Goal: Task Accomplishment & Management: Use online tool/utility

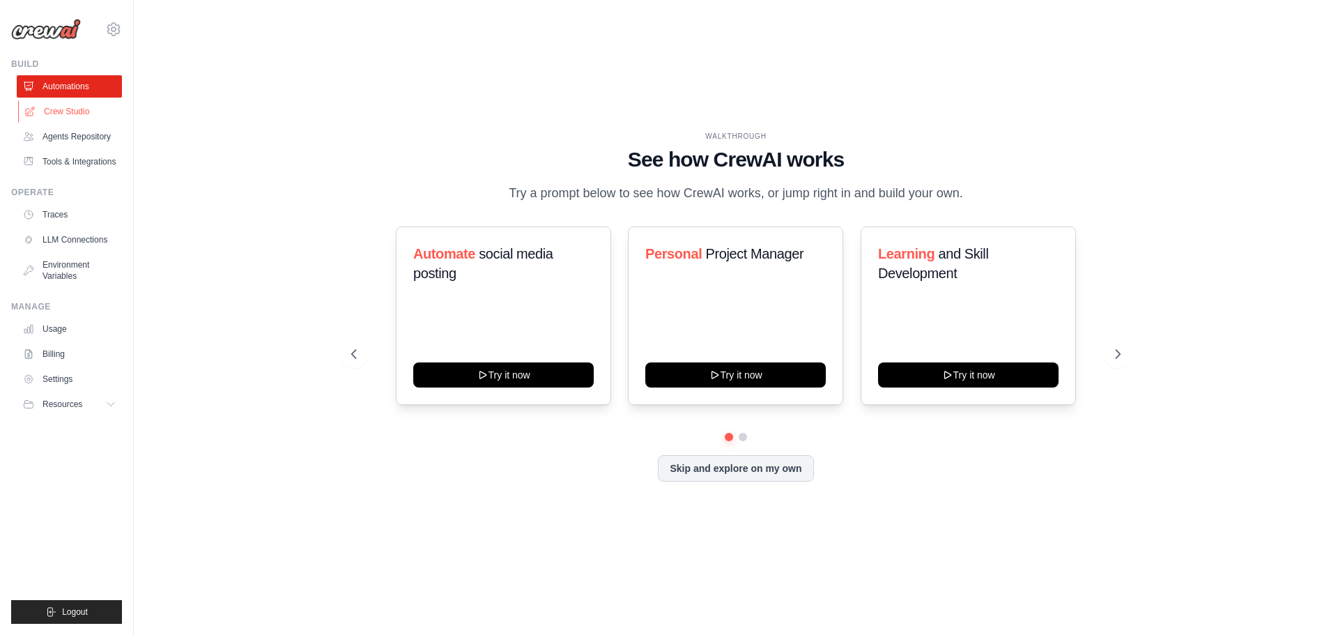
click at [81, 102] on link "Crew Studio" at bounding box center [70, 111] width 105 height 22
click at [79, 107] on link "Crew Studio" at bounding box center [70, 111] width 105 height 22
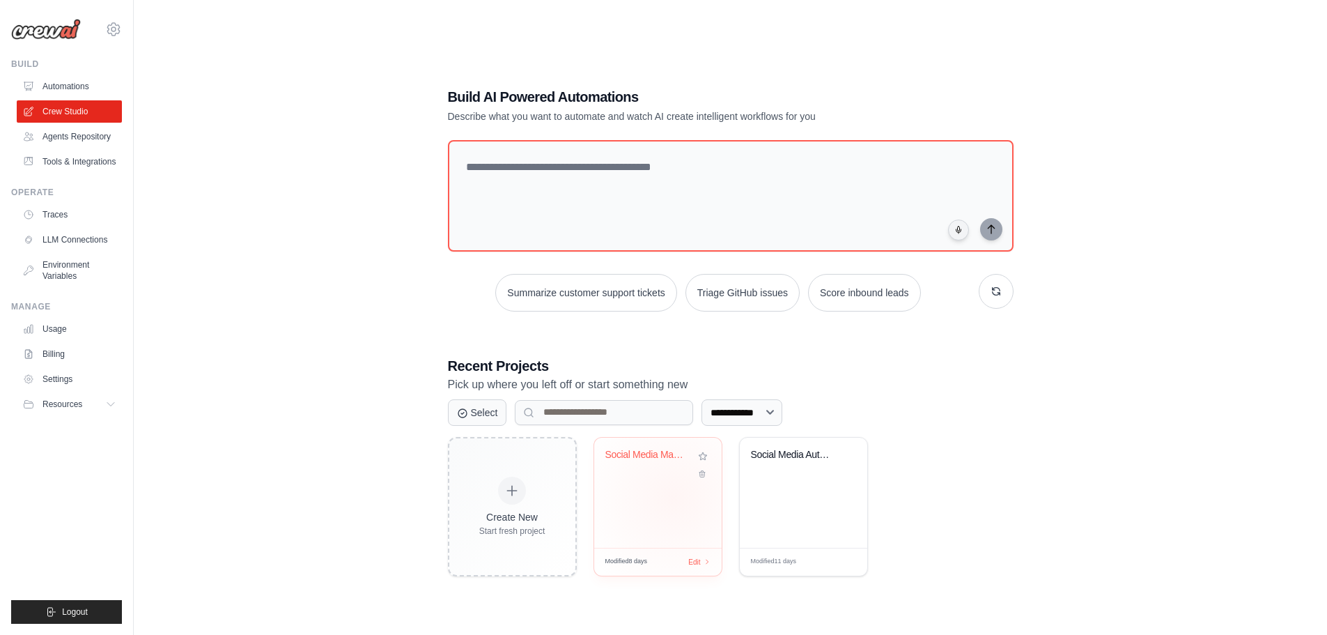
click at [674, 497] on div "Social Media Management Automation" at bounding box center [657, 492] width 127 height 110
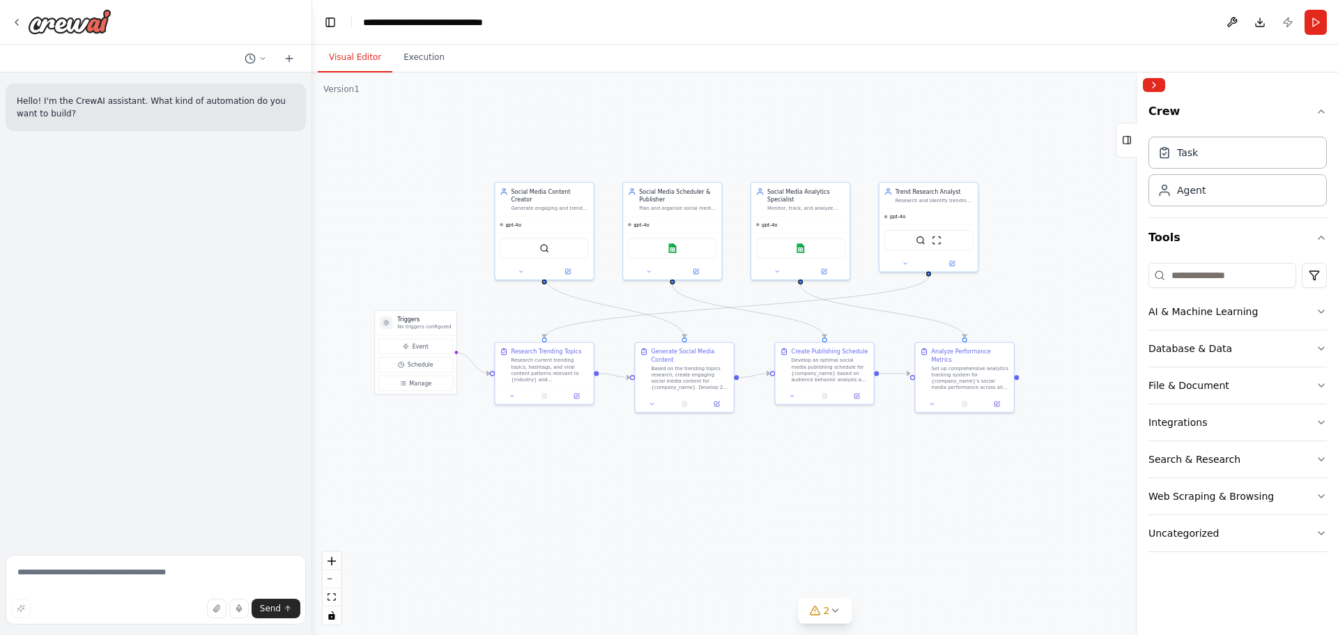
drag, startPoint x: 936, startPoint y: 508, endPoint x: 861, endPoint y: 495, distance: 76.3
click at [861, 495] on div ".deletable-edge-delete-btn { width: 20px; height: 20px; border: 0px solid #ffff…" at bounding box center [824, 353] width 1025 height 562
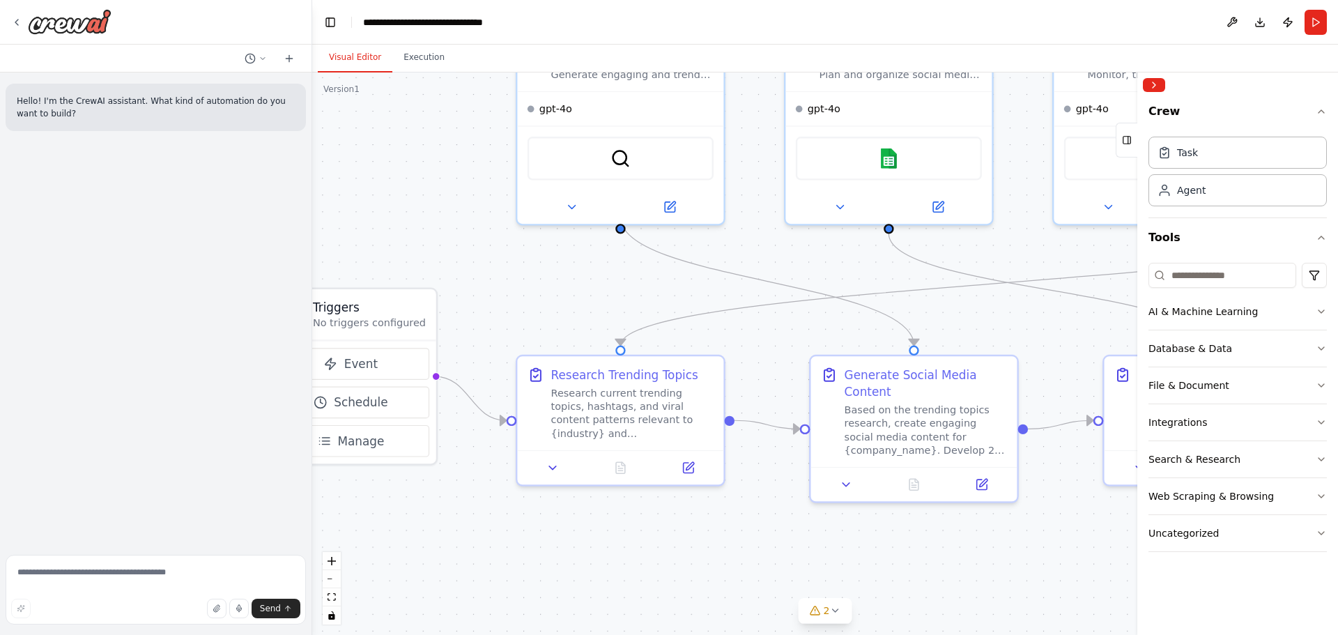
drag, startPoint x: 612, startPoint y: 469, endPoint x: 857, endPoint y: 518, distance: 249.3
click at [857, 518] on div ".deletable-edge-delete-btn { width: 20px; height: 20px; border: 0px solid #ffff…" at bounding box center [824, 353] width 1025 height 562
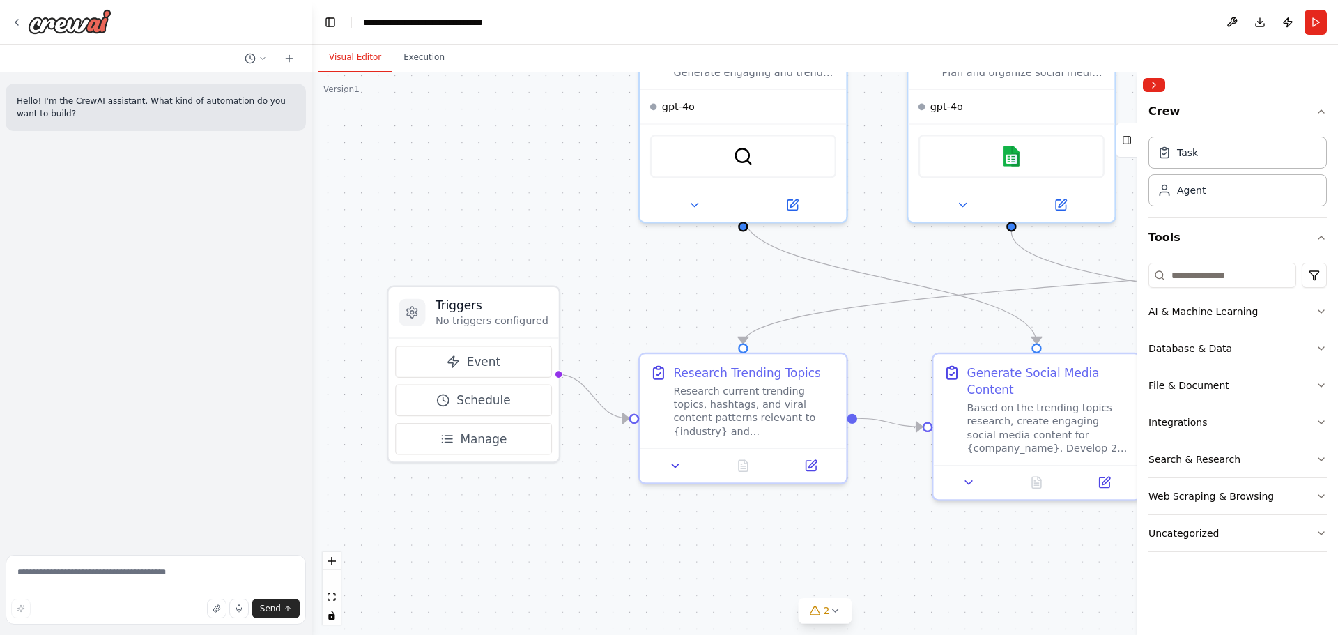
drag, startPoint x: 690, startPoint y: 515, endPoint x: 813, endPoint y: 513, distance: 122.6
click at [813, 513] on div ".deletable-edge-delete-btn { width: 20px; height: 20px; border: 0px solid #ffff…" at bounding box center [824, 353] width 1025 height 562
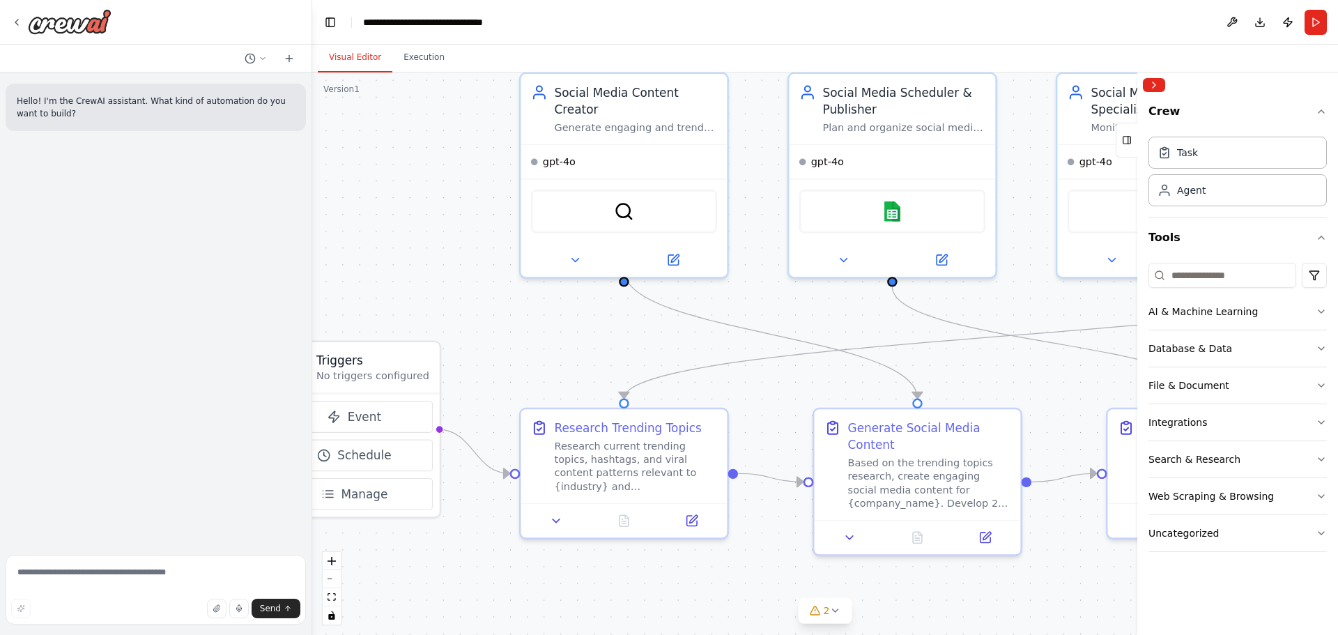
drag, startPoint x: 666, startPoint y: 240, endPoint x: 547, endPoint y: 284, distance: 127.2
click at [546, 295] on div ".deletable-edge-delete-btn { width: 20px; height: 20px; border: 0px solid #ffff…" at bounding box center [824, 353] width 1025 height 562
click at [612, 144] on div "gpt-4o" at bounding box center [623, 157] width 206 height 33
click at [561, 152] on span "gpt-4o" at bounding box center [558, 158] width 33 height 13
click at [885, 176] on div "Google sheets" at bounding box center [891, 208] width 206 height 65
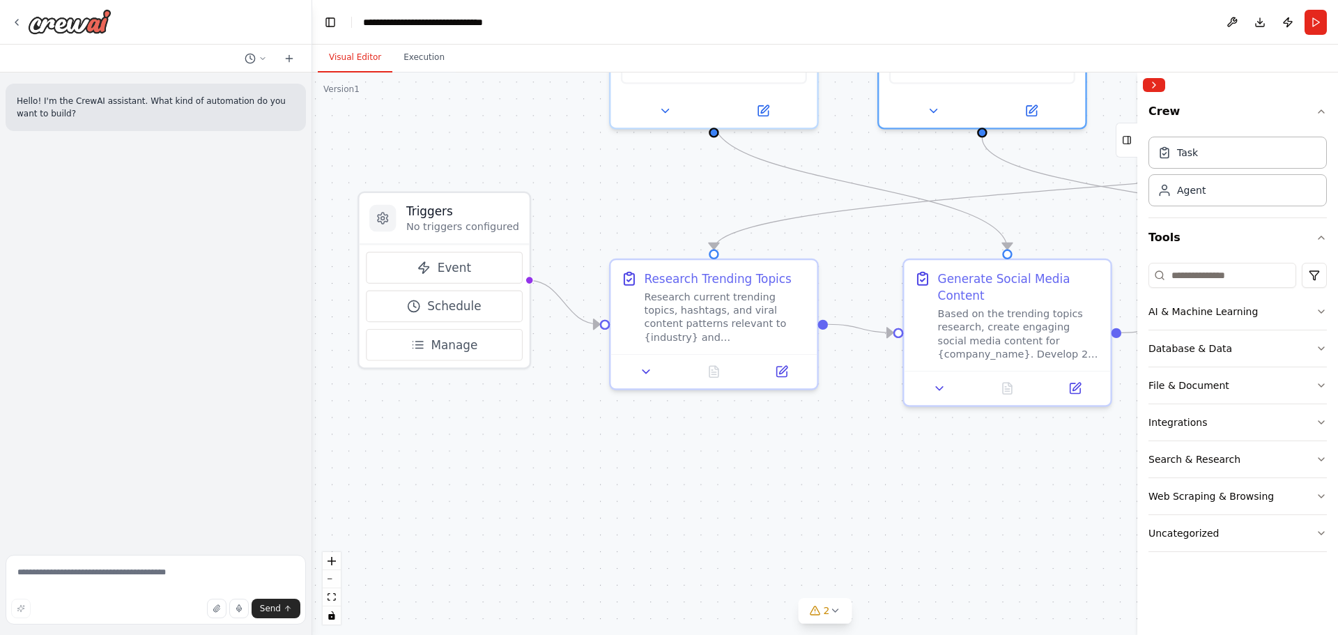
drag, startPoint x: 504, startPoint y: 330, endPoint x: 585, endPoint y: 189, distance: 162.3
click at [585, 189] on div ".deletable-edge-delete-btn { width: 20px; height: 20px; border: 0px solid #ffff…" at bounding box center [824, 353] width 1025 height 562
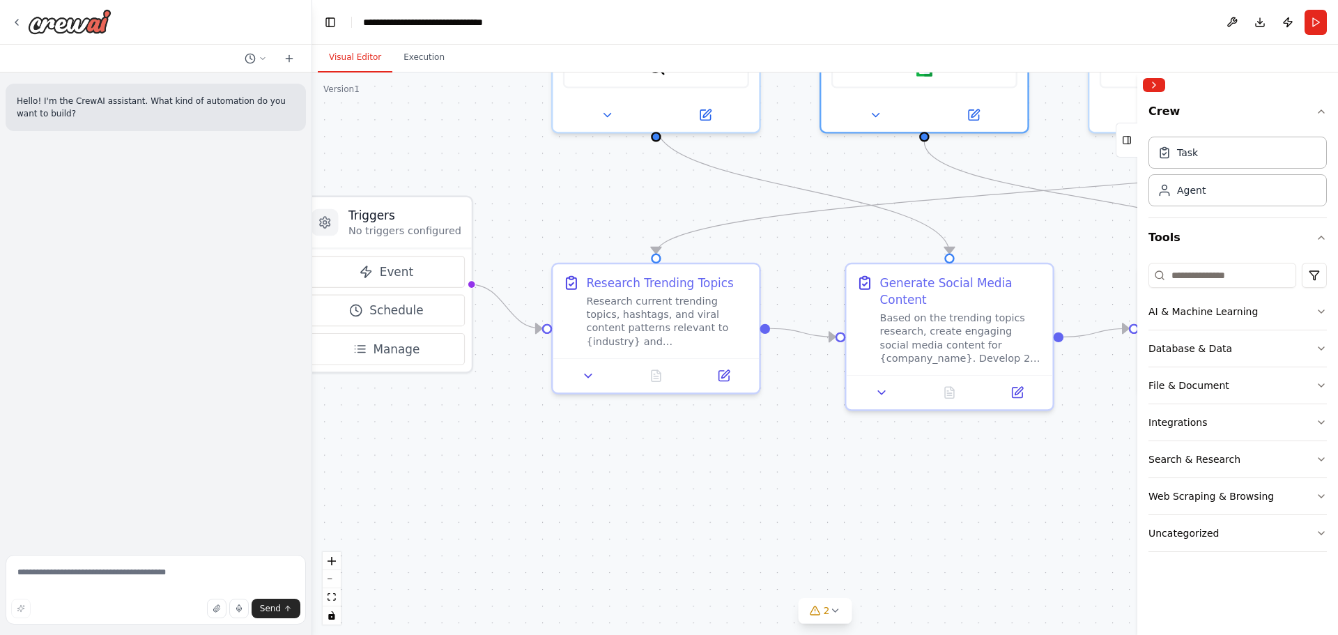
drag, startPoint x: 816, startPoint y: 467, endPoint x: 1040, endPoint y: 483, distance: 224.8
click at [762, 470] on div ".deletable-edge-delete-btn { width: 20px; height: 20px; border: 0px solid #ffff…" at bounding box center [824, 353] width 1025 height 562
click at [1157, 79] on button "Collapse right sidebar" at bounding box center [1153, 85] width 22 height 14
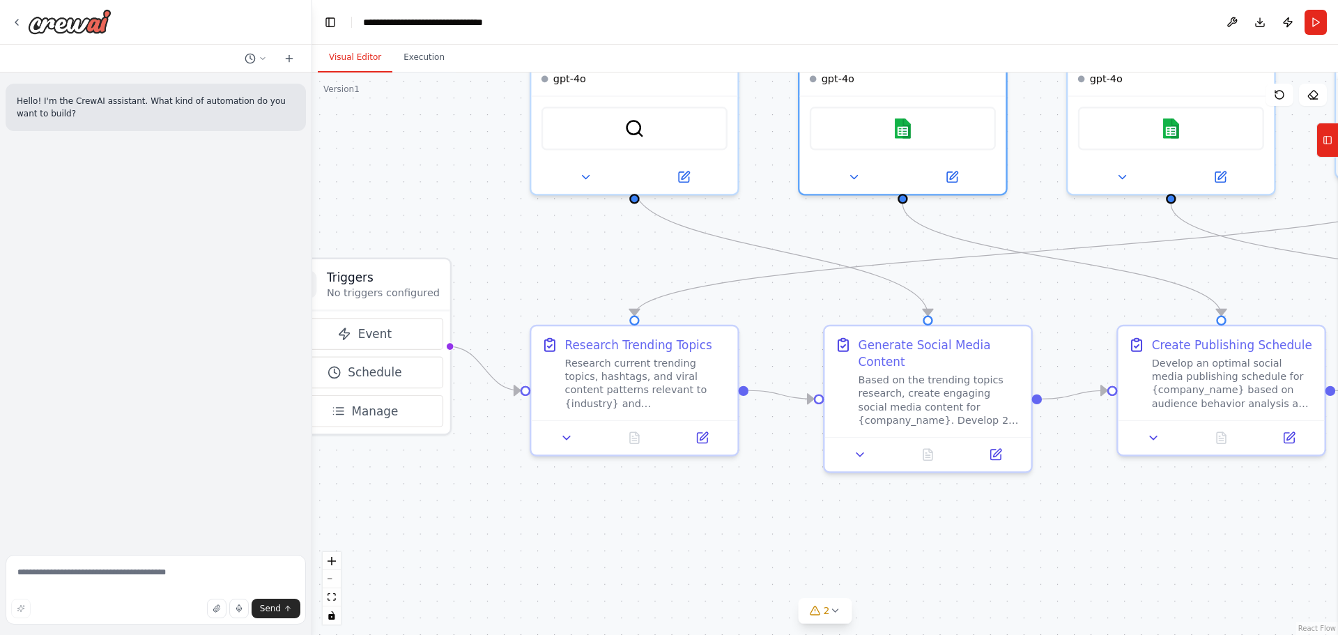
drag, startPoint x: 1064, startPoint y: 548, endPoint x: 1033, endPoint y: 580, distance: 45.3
click at [1042, 587] on div ".deletable-edge-delete-btn { width: 20px; height: 20px; border: 0px solid #ffff…" at bounding box center [824, 353] width 1025 height 562
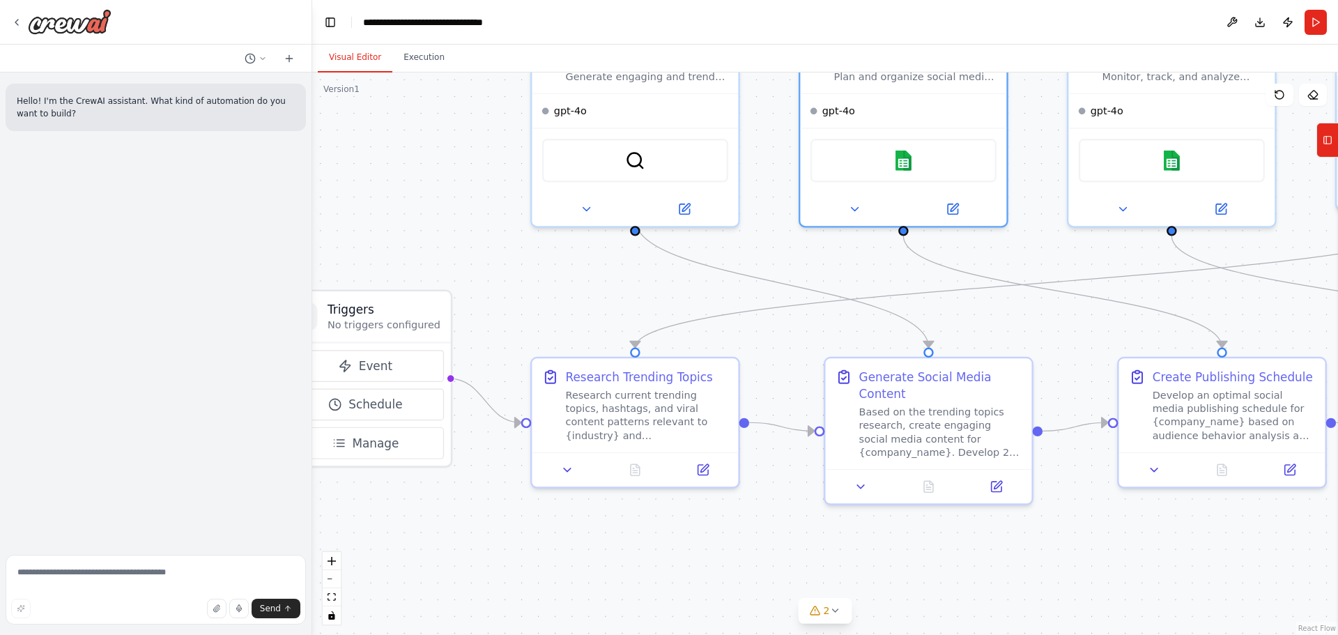
drag, startPoint x: 959, startPoint y: 515, endPoint x: 957, endPoint y: 555, distance: 39.8
click at [966, 558] on div ".deletable-edge-delete-btn { width: 20px; height: 20px; border: 0px solid #ffff…" at bounding box center [824, 353] width 1025 height 562
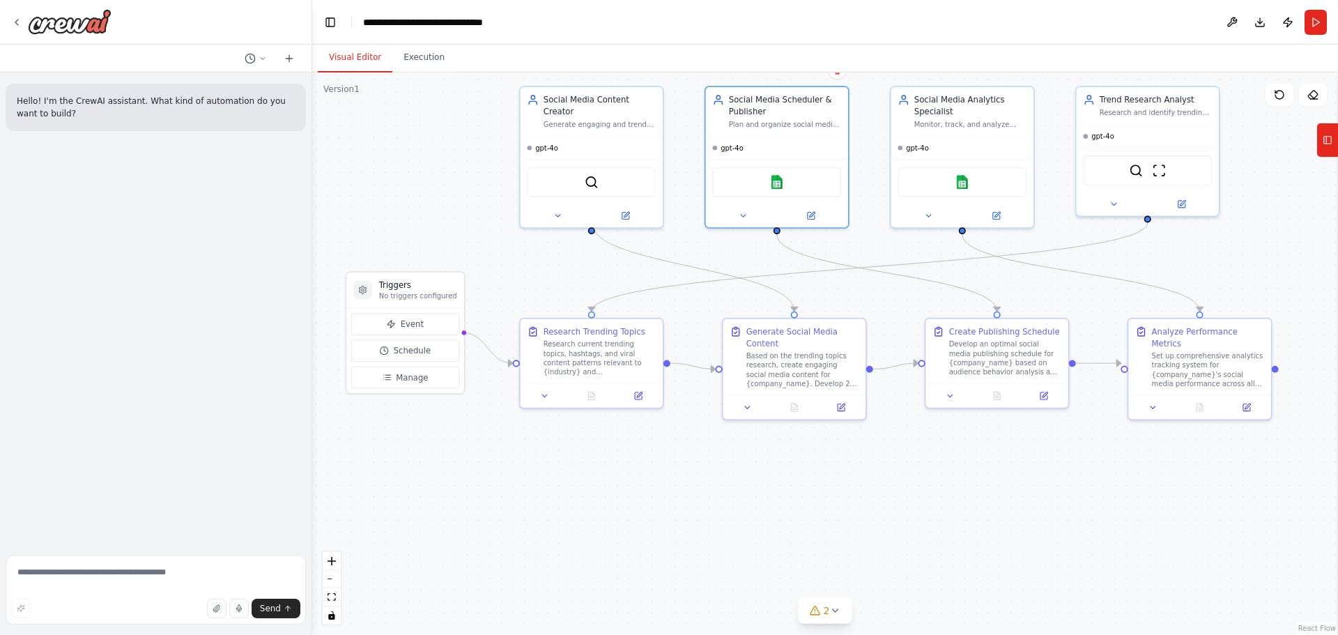
drag, startPoint x: 1242, startPoint y: 483, endPoint x: 1171, endPoint y: 461, distance: 74.5
click at [1171, 461] on div ".deletable-edge-delete-btn { width: 20px; height: 20px; border: 0px solid #ffff…" at bounding box center [824, 353] width 1025 height 562
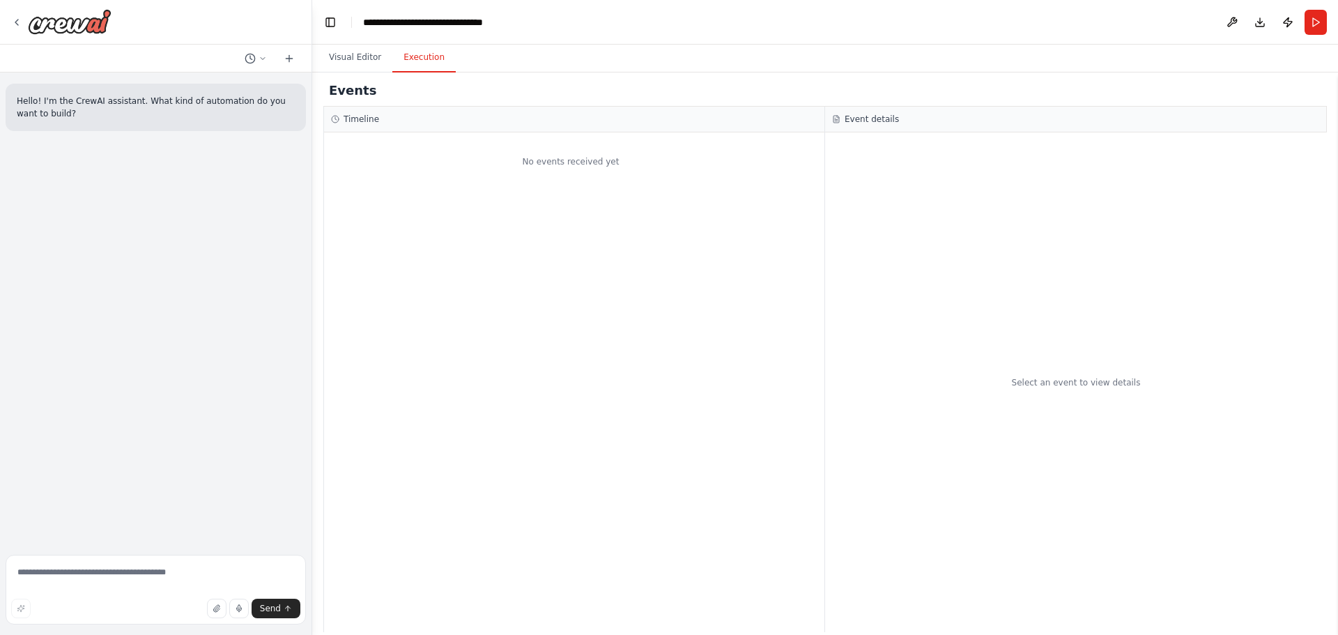
click at [422, 62] on button "Execution" at bounding box center [423, 57] width 63 height 29
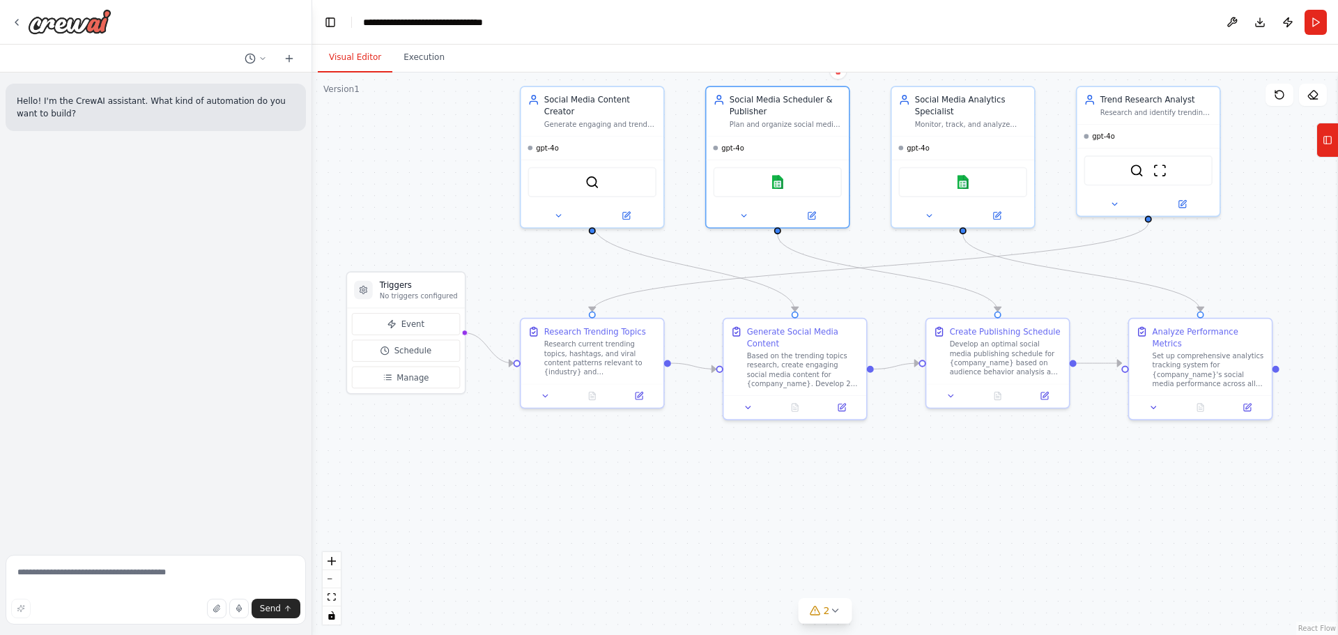
click at [355, 56] on button "Visual Editor" at bounding box center [355, 57] width 75 height 29
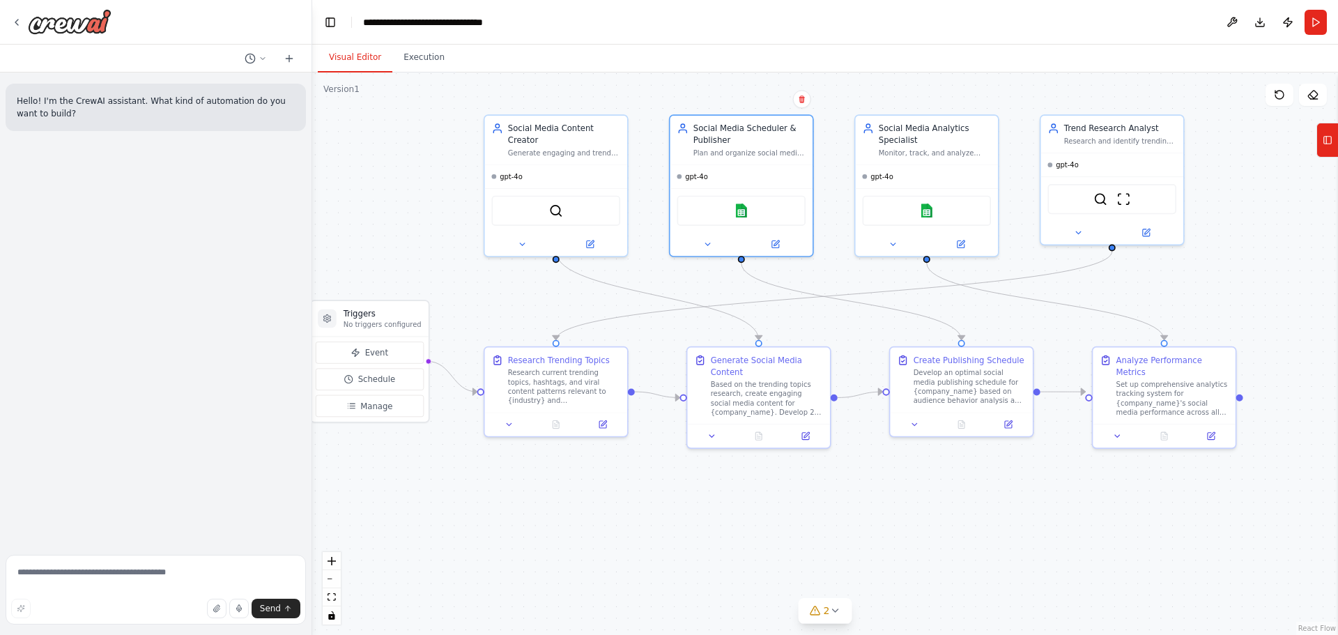
drag, startPoint x: 957, startPoint y: 461, endPoint x: 921, endPoint y: 490, distance: 46.1
click at [921, 490] on div ".deletable-edge-delete-btn { width: 20px; height: 20px; border: 0px solid #ffff…" at bounding box center [824, 353] width 1025 height 562
click at [144, 576] on textarea at bounding box center [156, 590] width 300 height 70
click at [1230, 16] on button at bounding box center [1232, 22] width 22 height 25
click at [1232, 22] on div at bounding box center [1232, 22] width 22 height 25
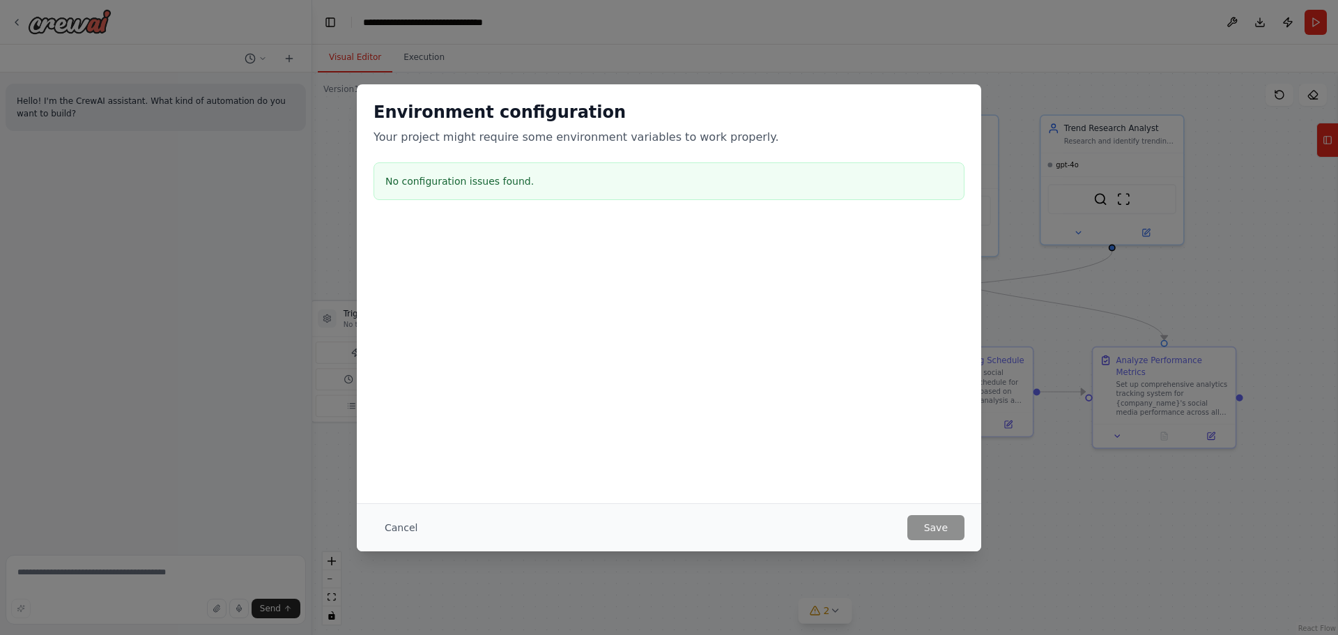
click at [463, 185] on h3 "No configuration issues found." at bounding box center [668, 181] width 567 height 14
drag, startPoint x: 405, startPoint y: 527, endPoint x: 410, endPoint y: 517, distance: 11.3
click at [405, 525] on button "Cancel" at bounding box center [400, 527] width 55 height 25
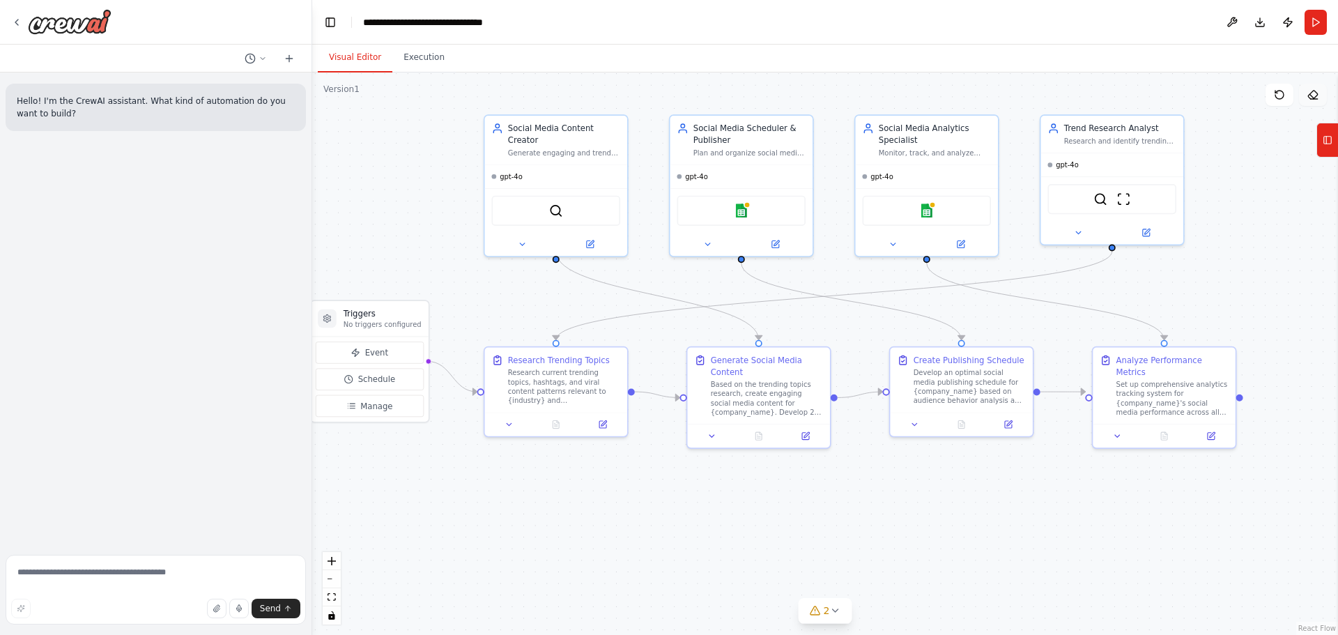
click at [1314, 95] on icon at bounding box center [1312, 94] width 11 height 11
click at [1142, 182] on div "SerperDevTool ScrapeWebsiteTool" at bounding box center [1111, 197] width 129 height 30
click at [1147, 231] on icon at bounding box center [1145, 230] width 9 height 9
click at [1146, 235] on icon at bounding box center [1145, 230] width 9 height 9
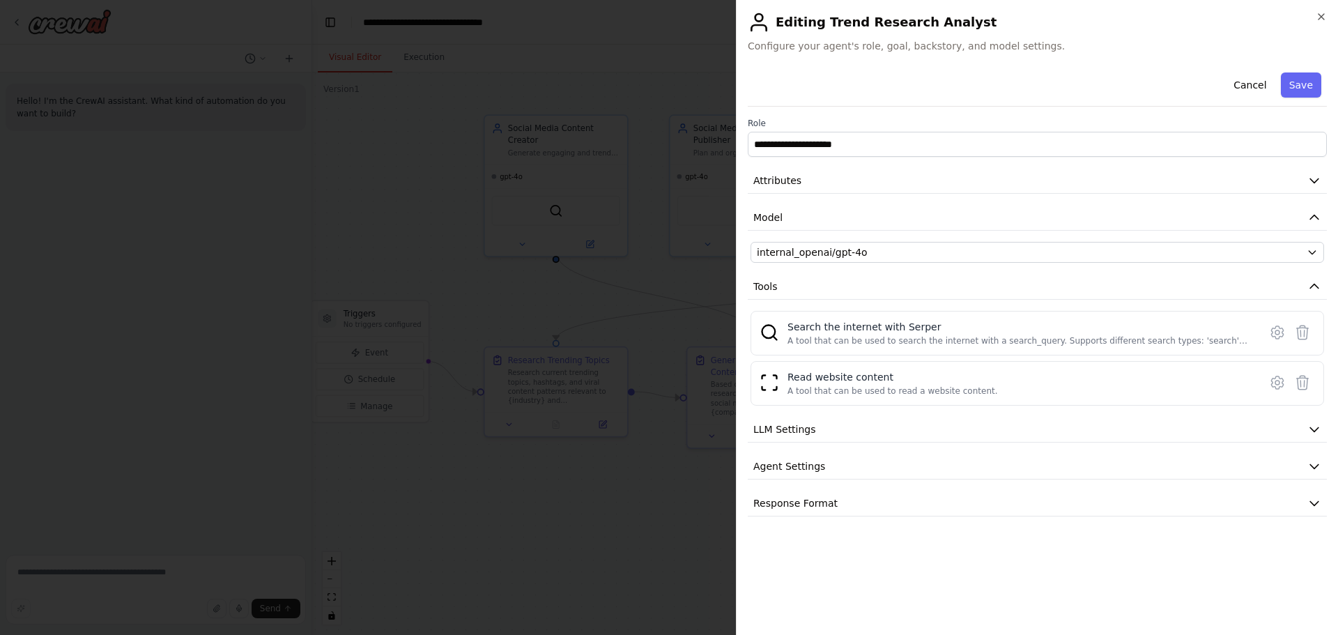
click at [1318, 425] on icon "button" at bounding box center [1314, 429] width 14 height 14
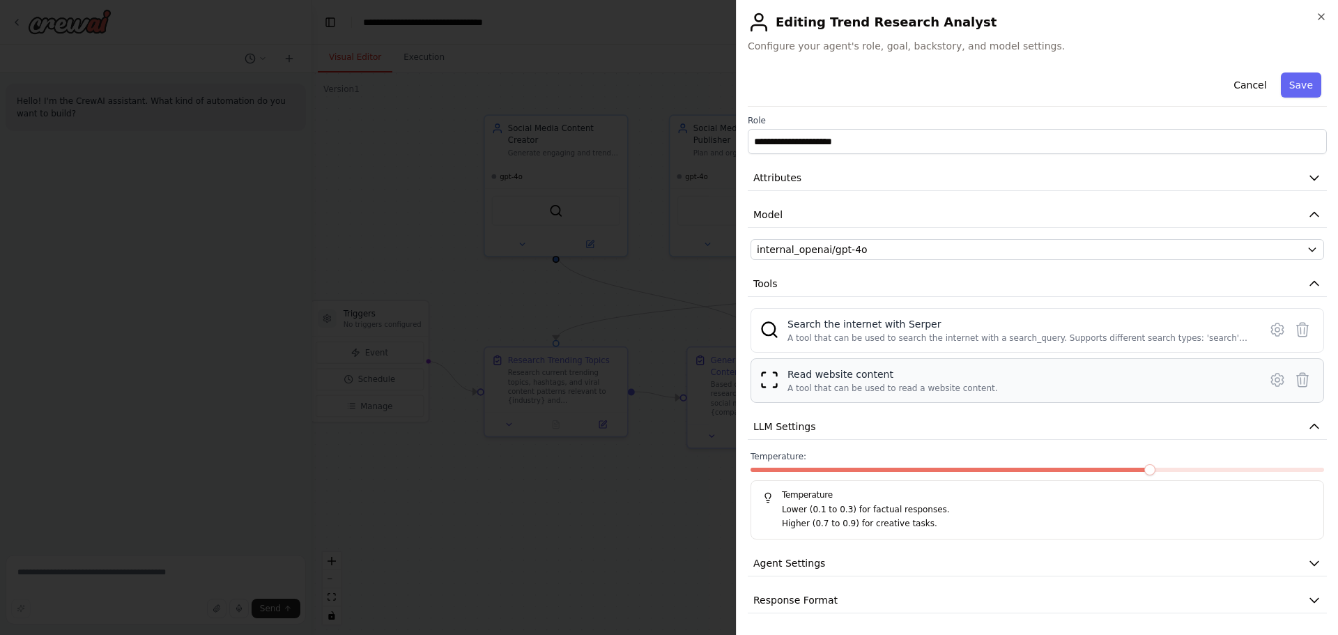
scroll to position [3, 0]
click at [1308, 562] on icon "button" at bounding box center [1314, 562] width 14 height 14
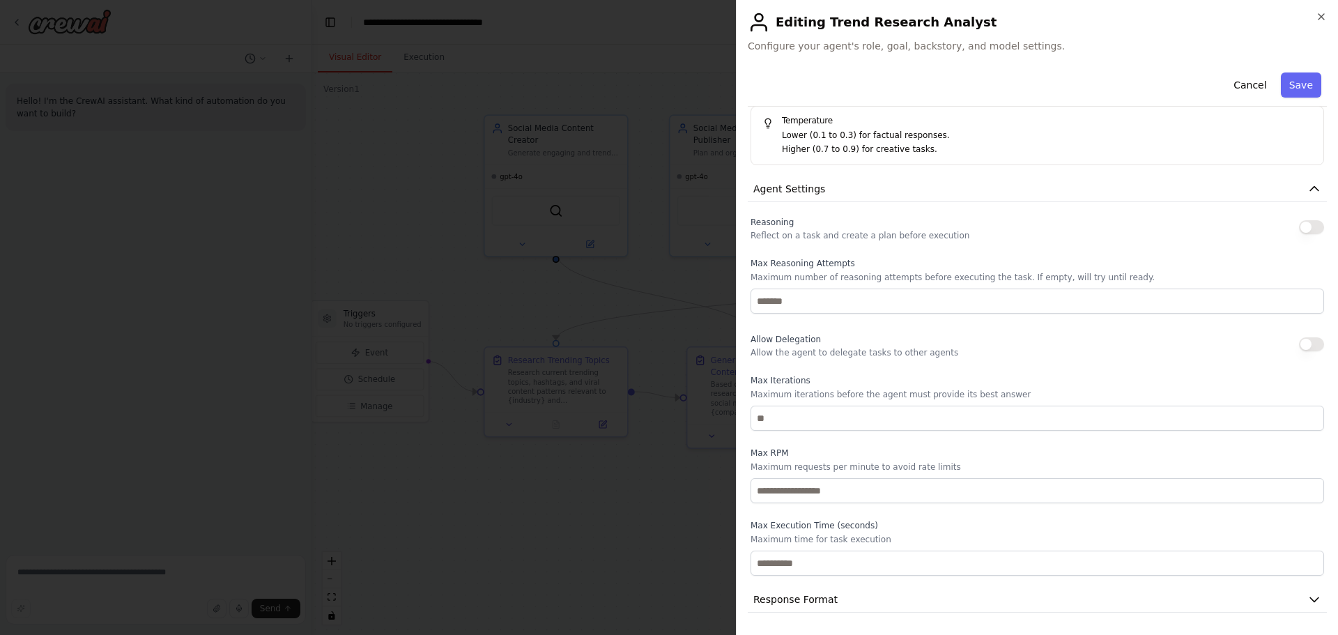
scroll to position [0, 0]
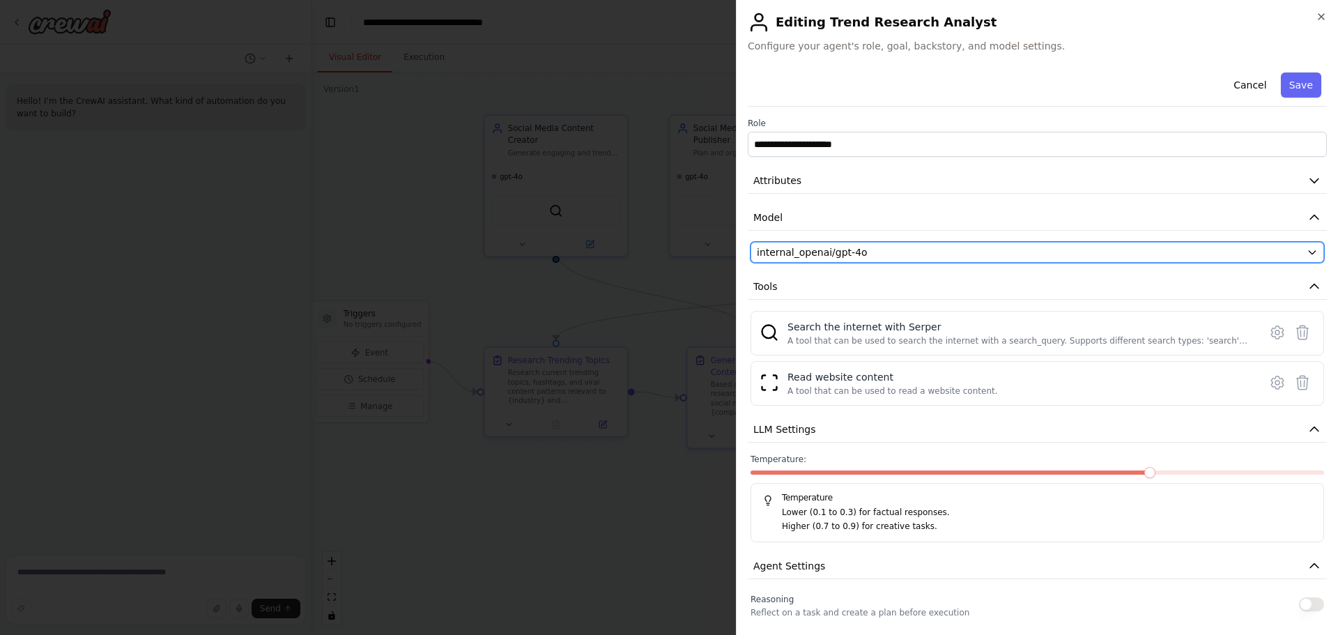
click at [1200, 251] on div "internal_openai/gpt-4o" at bounding box center [1029, 252] width 544 height 14
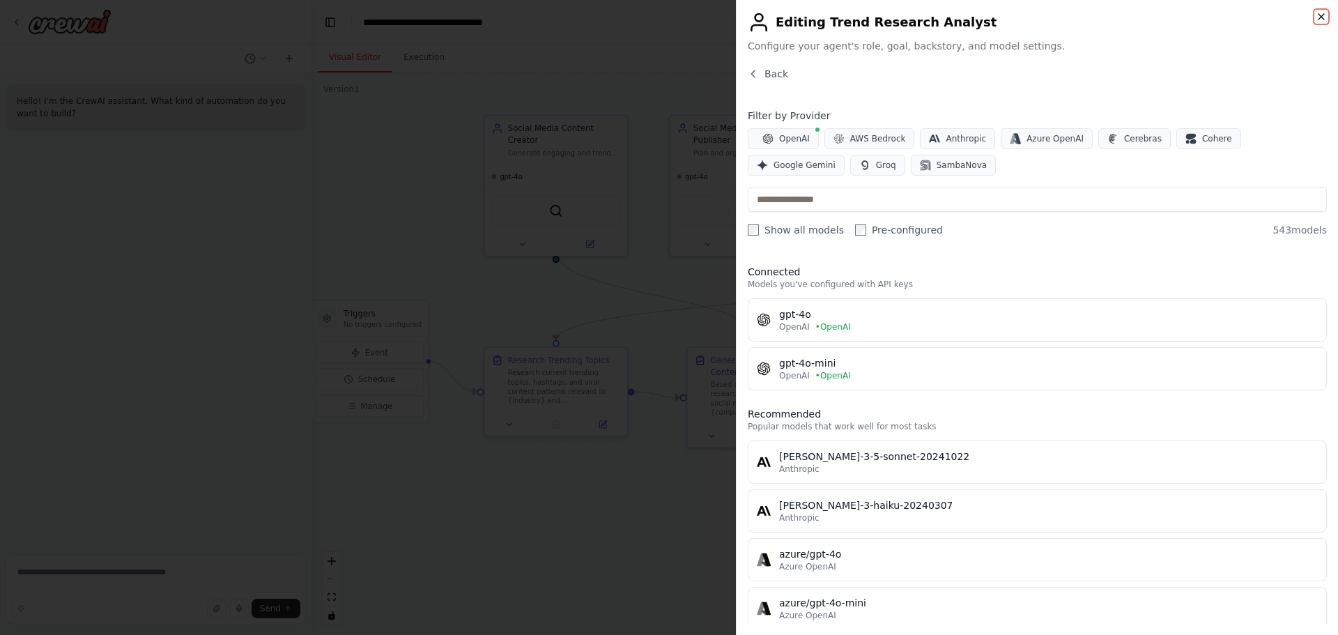
click at [1324, 17] on icon "button" at bounding box center [1320, 16] width 11 height 11
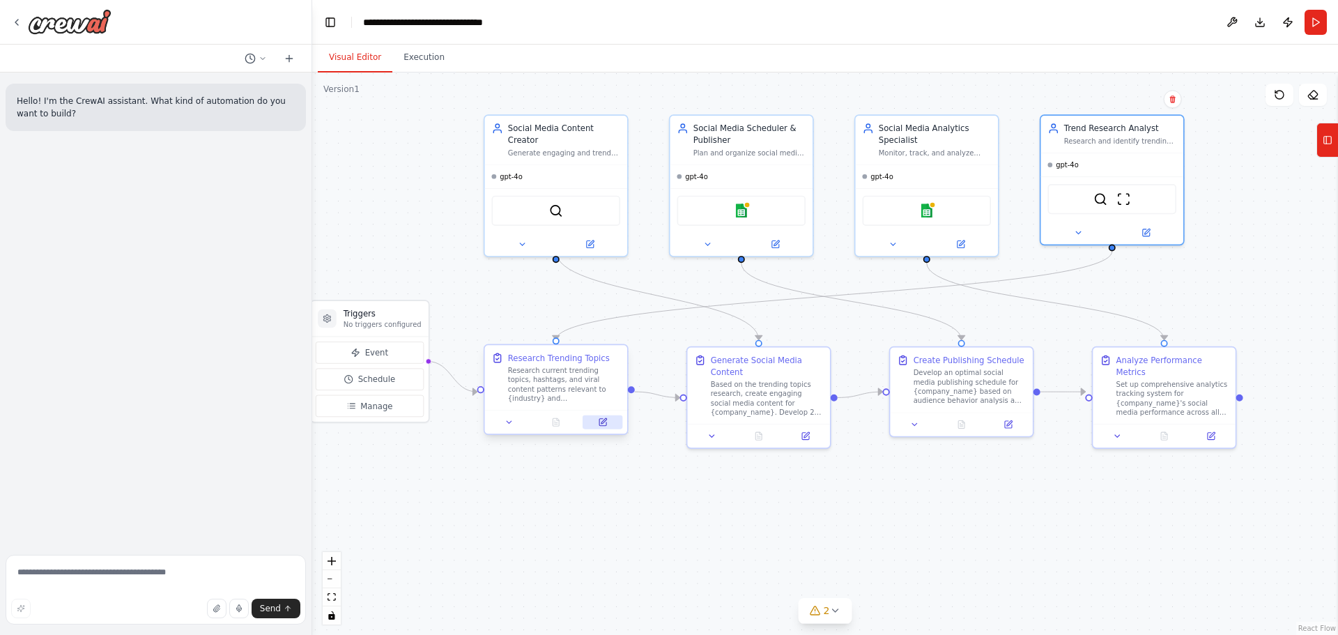
click at [610, 425] on button at bounding box center [602, 422] width 40 height 14
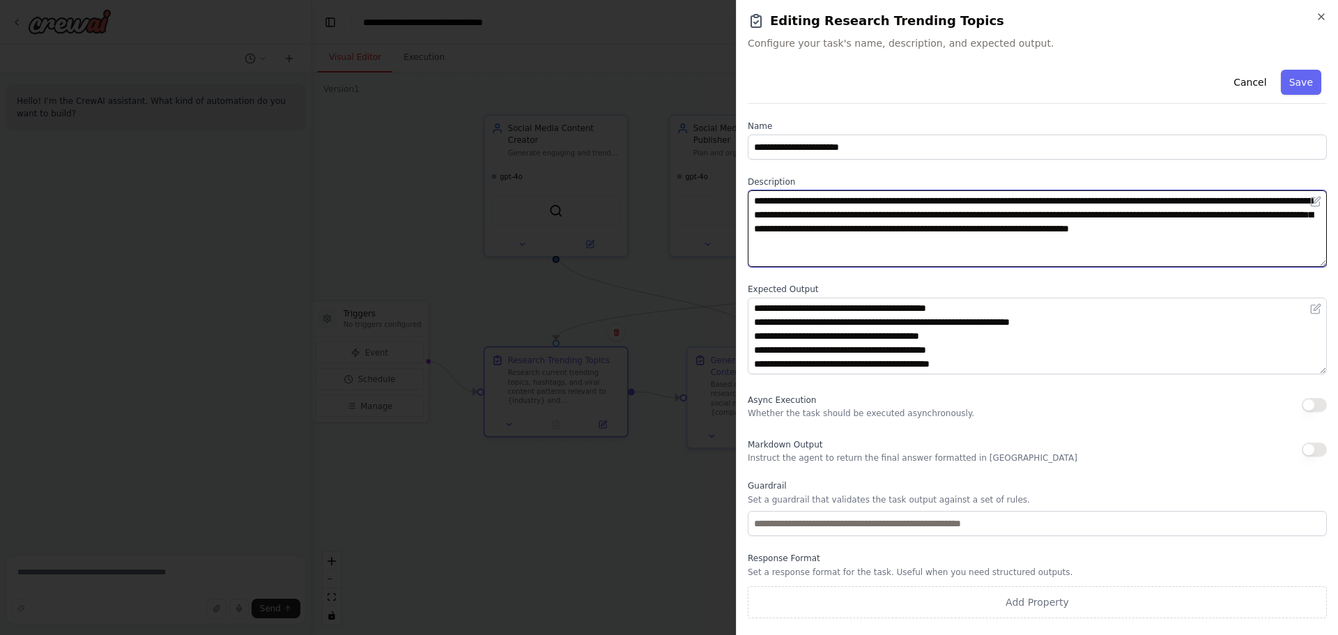
drag, startPoint x: 884, startPoint y: 249, endPoint x: 789, endPoint y: 198, distance: 108.5
click at [750, 180] on div "**********" at bounding box center [1036, 221] width 579 height 91
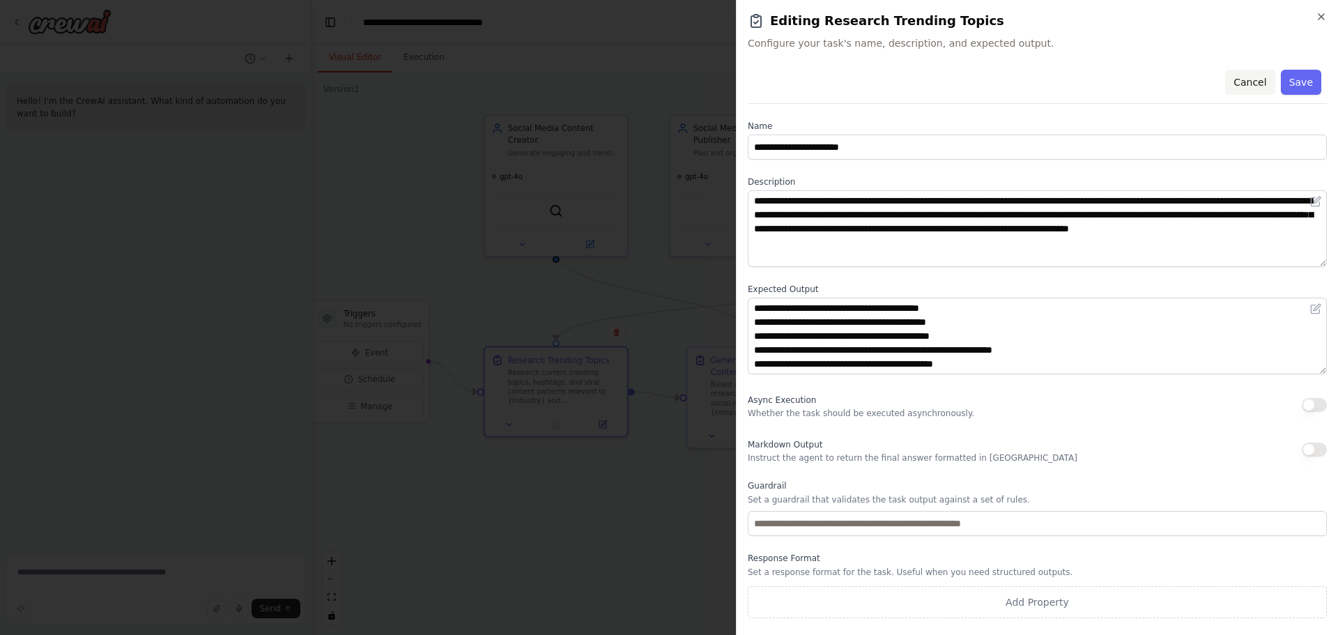
click at [1248, 73] on button "Cancel" at bounding box center [1249, 82] width 49 height 25
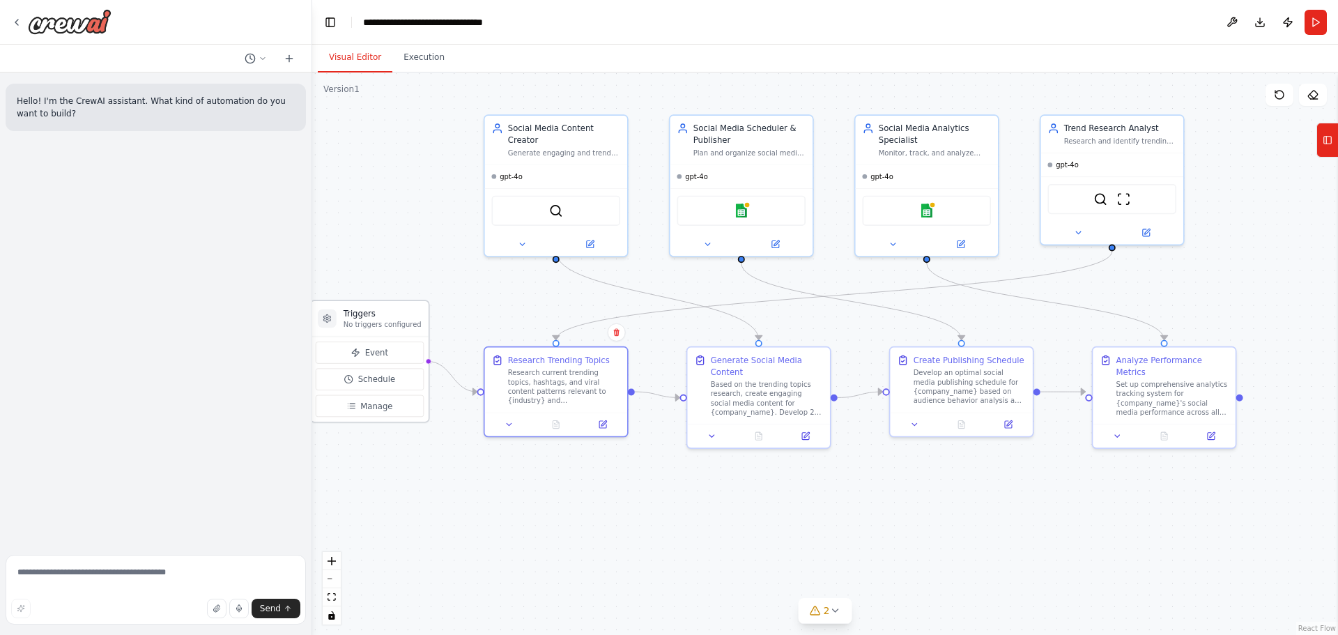
click at [371, 330] on div "Triggers No triggers configured" at bounding box center [370, 319] width 118 height 36
click at [375, 359] on button "Event" at bounding box center [370, 352] width 108 height 22
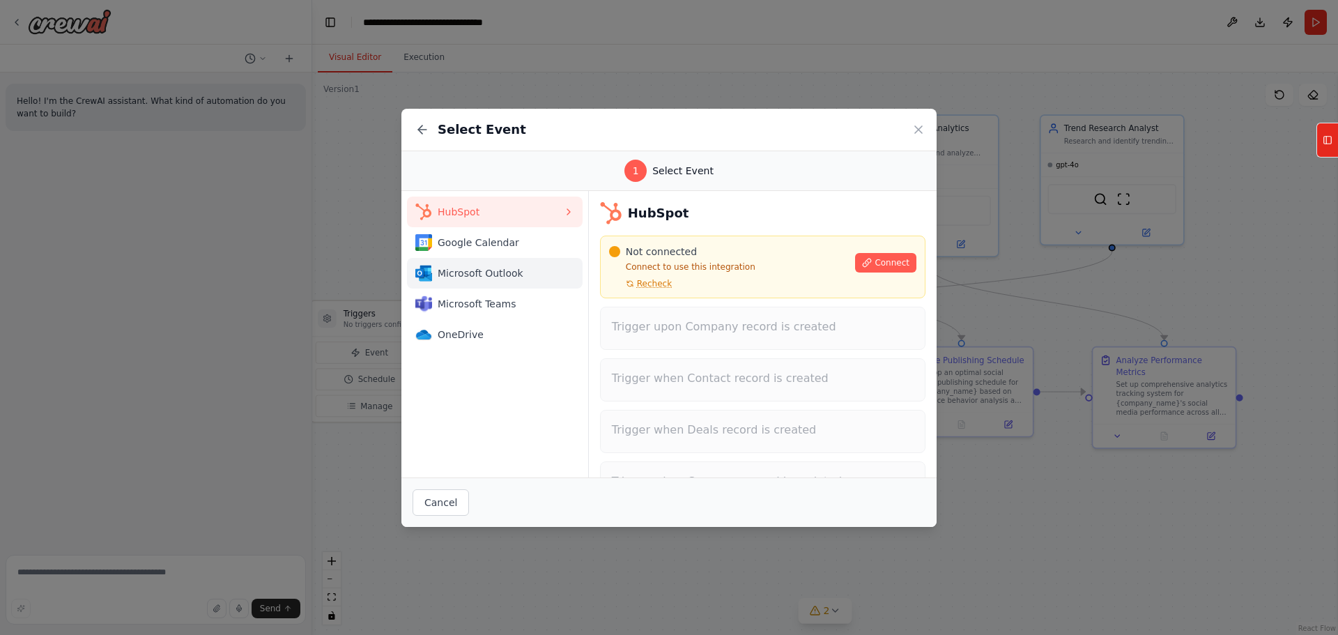
click at [486, 268] on span "Microsoft Outlook" at bounding box center [499, 273] width 125 height 14
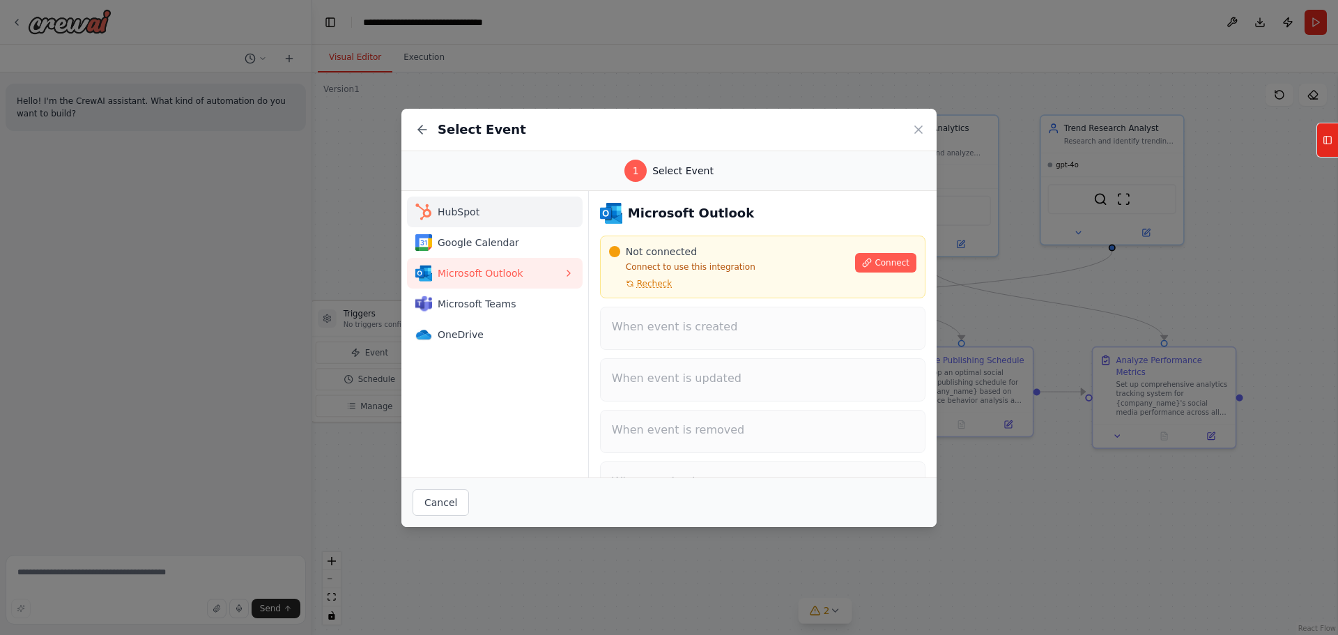
click at [466, 222] on button "HubSpot" at bounding box center [495, 211] width 176 height 31
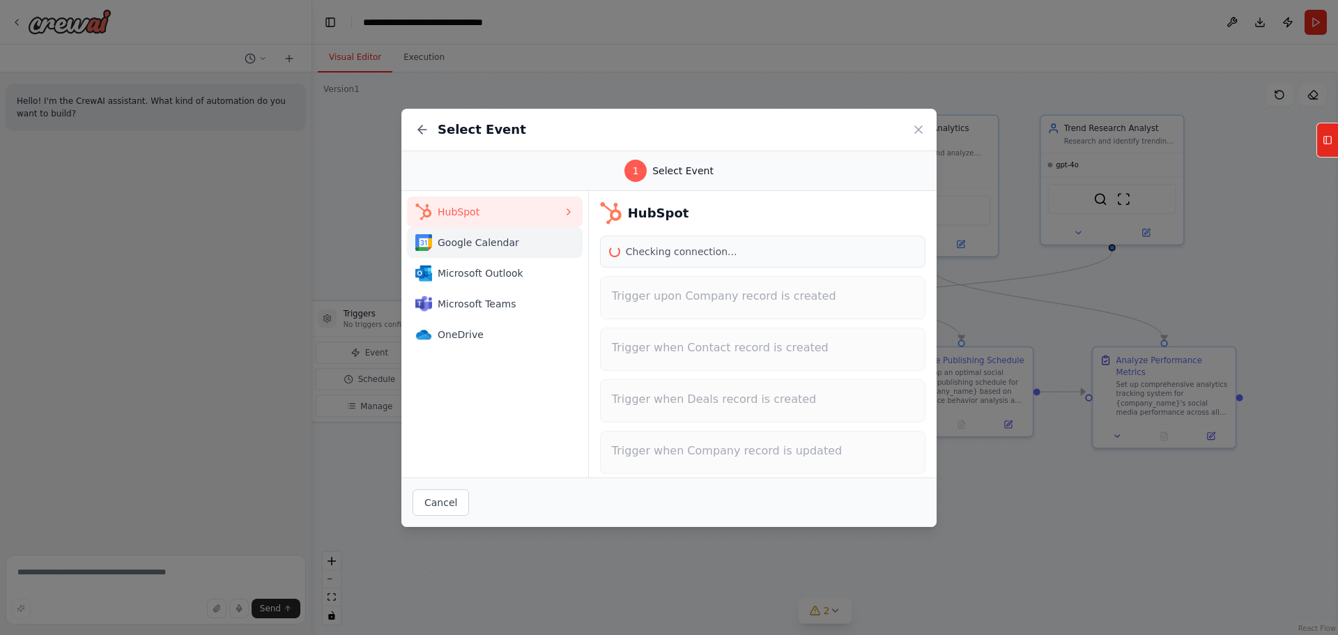
click at [480, 255] on button "Google Calendar" at bounding box center [495, 242] width 176 height 31
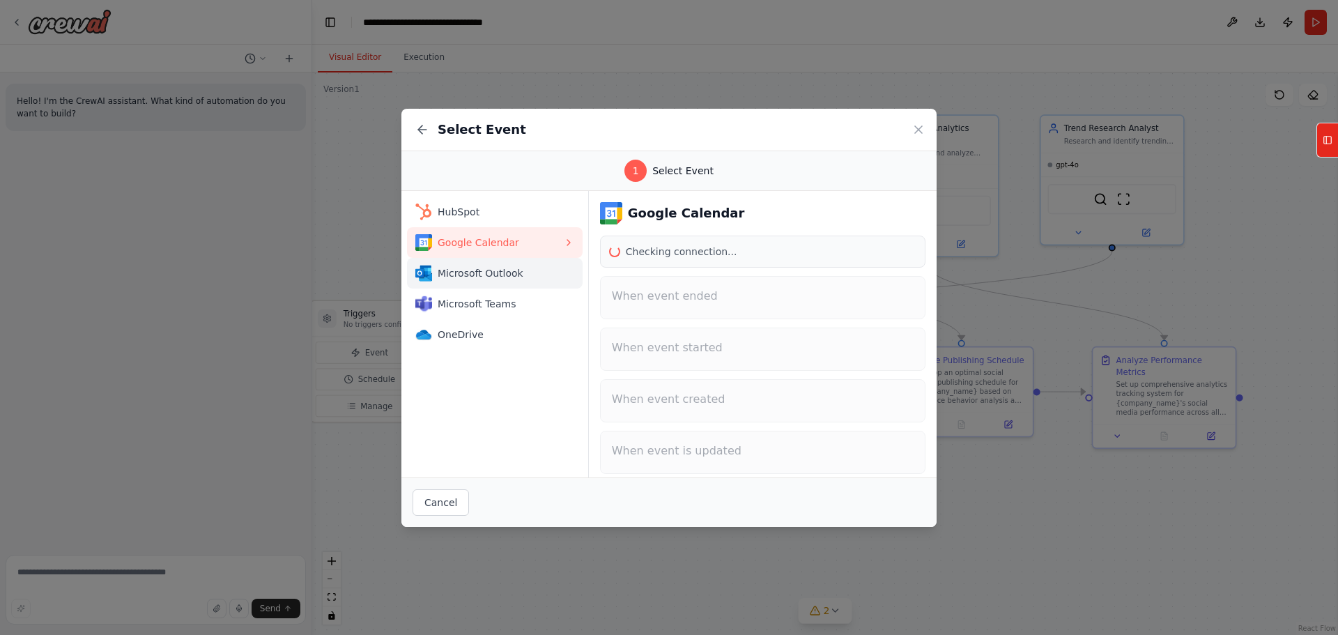
click at [473, 276] on span "Microsoft Outlook" at bounding box center [499, 273] width 125 height 14
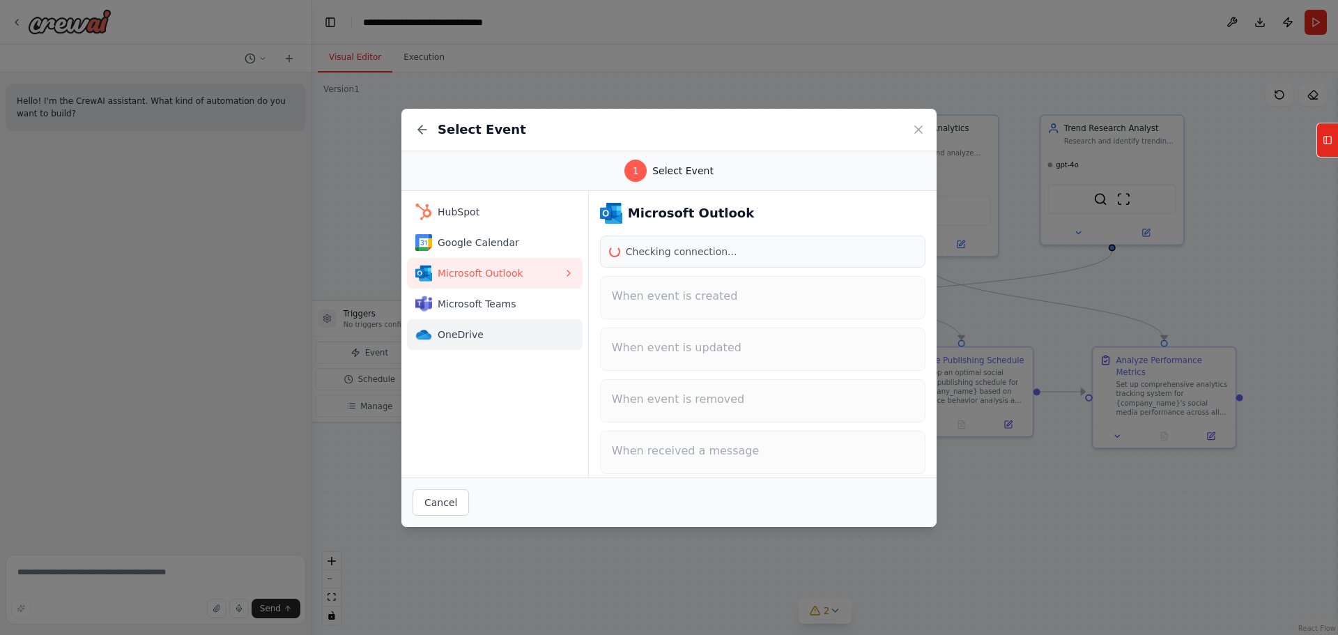
click at [465, 319] on button "OneDrive" at bounding box center [495, 334] width 176 height 31
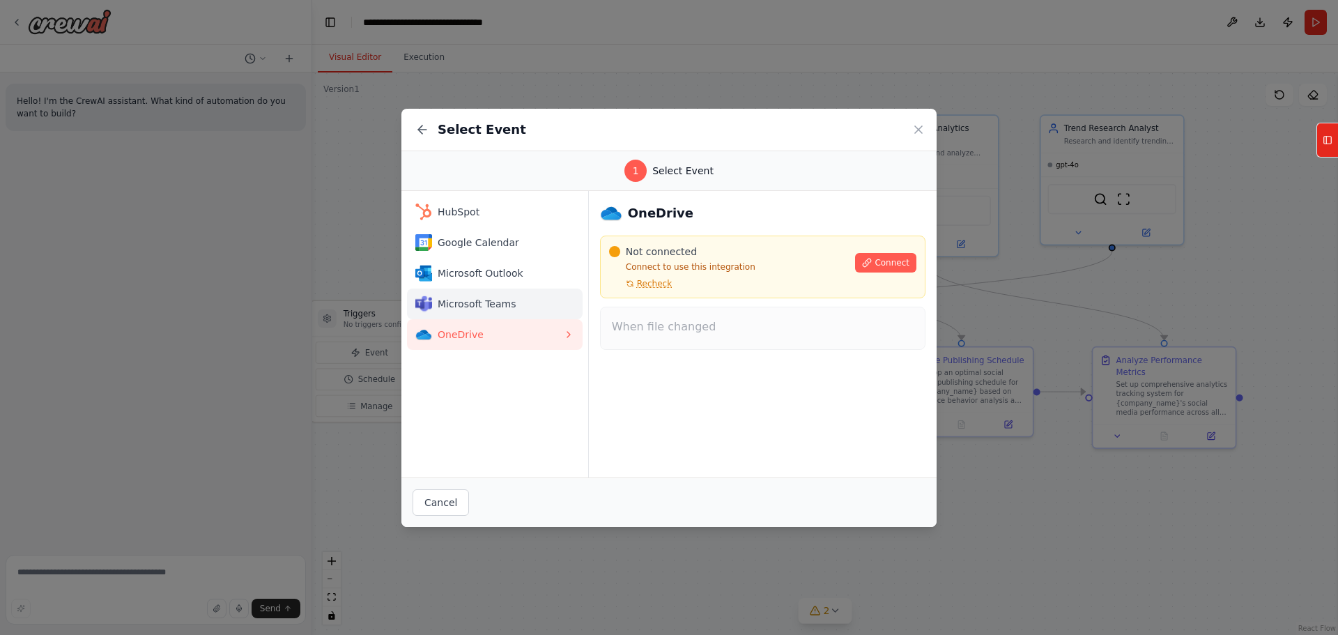
click at [468, 308] on span "Microsoft Teams" at bounding box center [499, 304] width 125 height 14
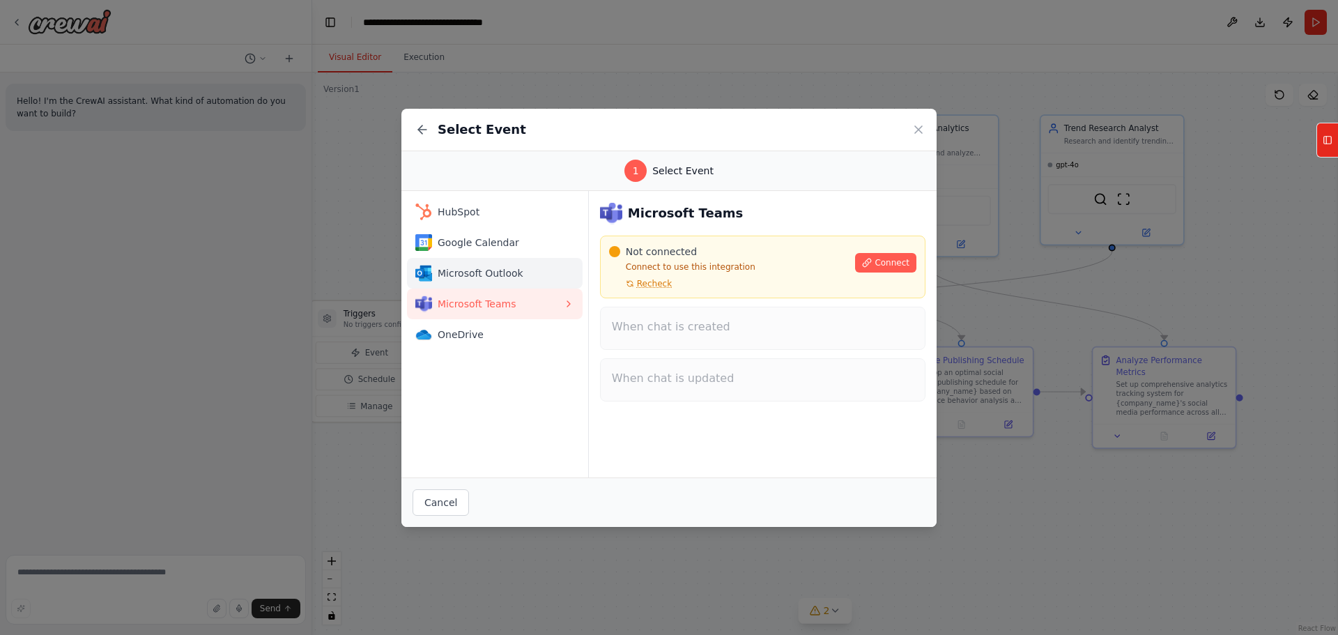
click at [481, 268] on span "Microsoft Outlook" at bounding box center [499, 273] width 125 height 14
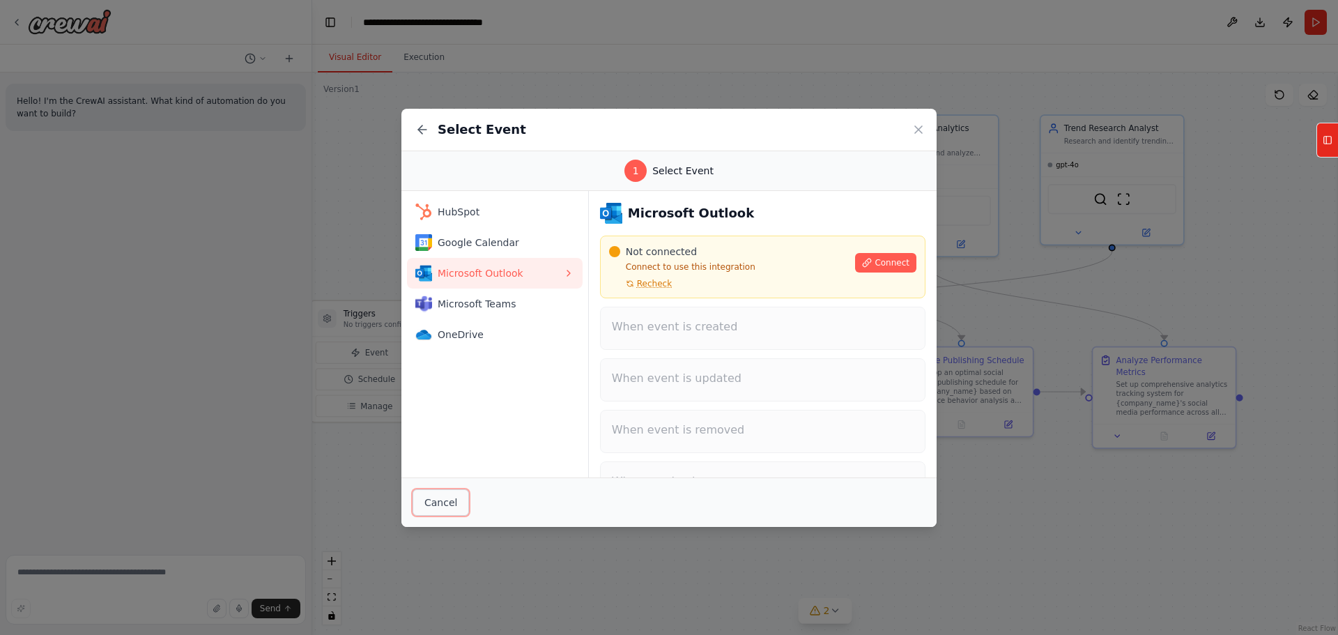
click at [446, 501] on button "Cancel" at bounding box center [440, 502] width 56 height 26
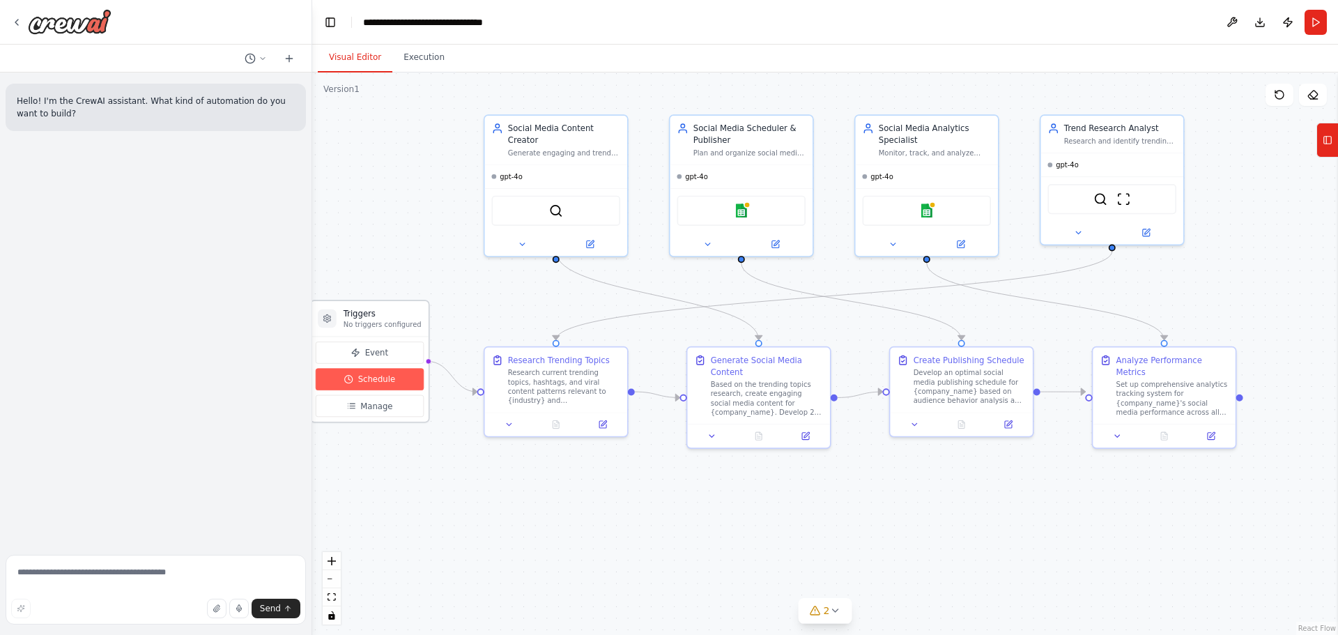
click at [387, 385] on button "Schedule" at bounding box center [370, 379] width 108 height 22
select select "******"
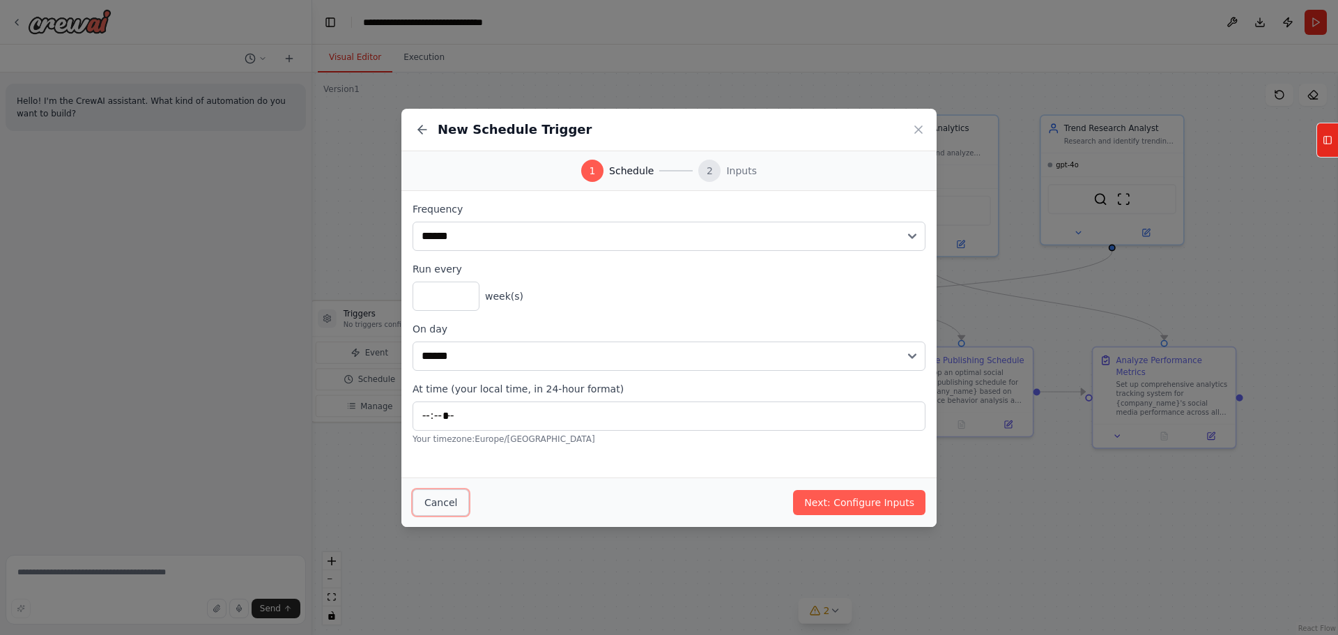
click at [445, 495] on button "Cancel" at bounding box center [440, 502] width 56 height 26
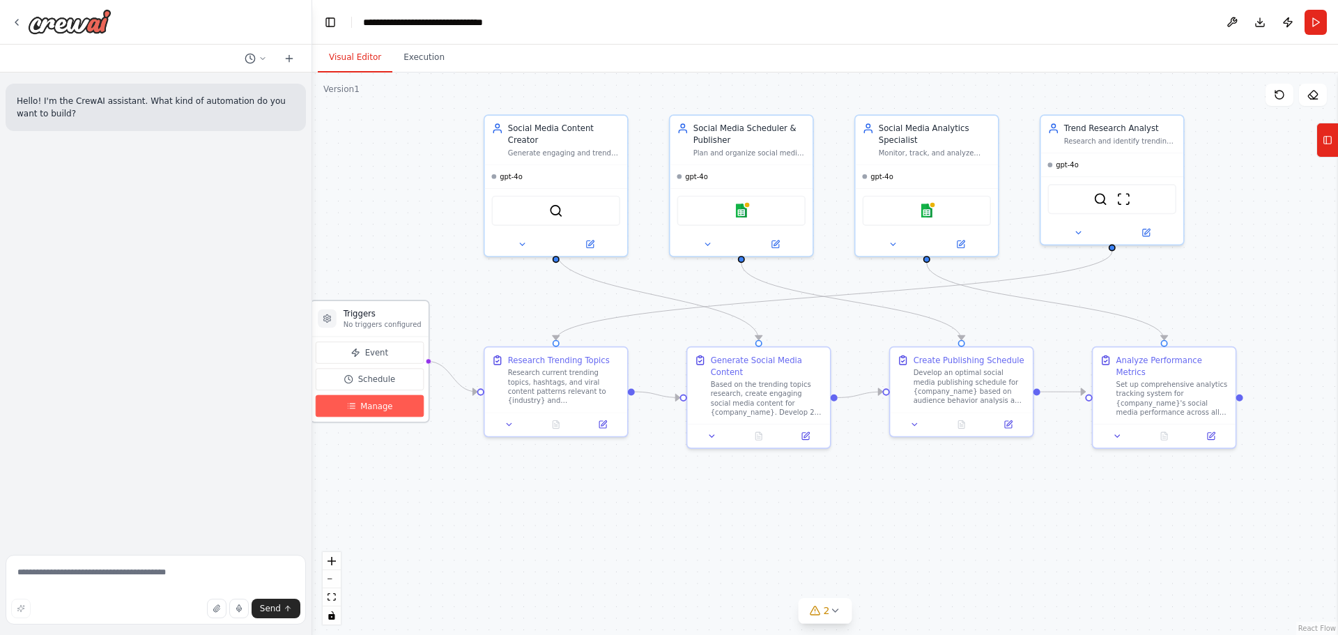
click at [378, 410] on span "Manage" at bounding box center [376, 406] width 32 height 12
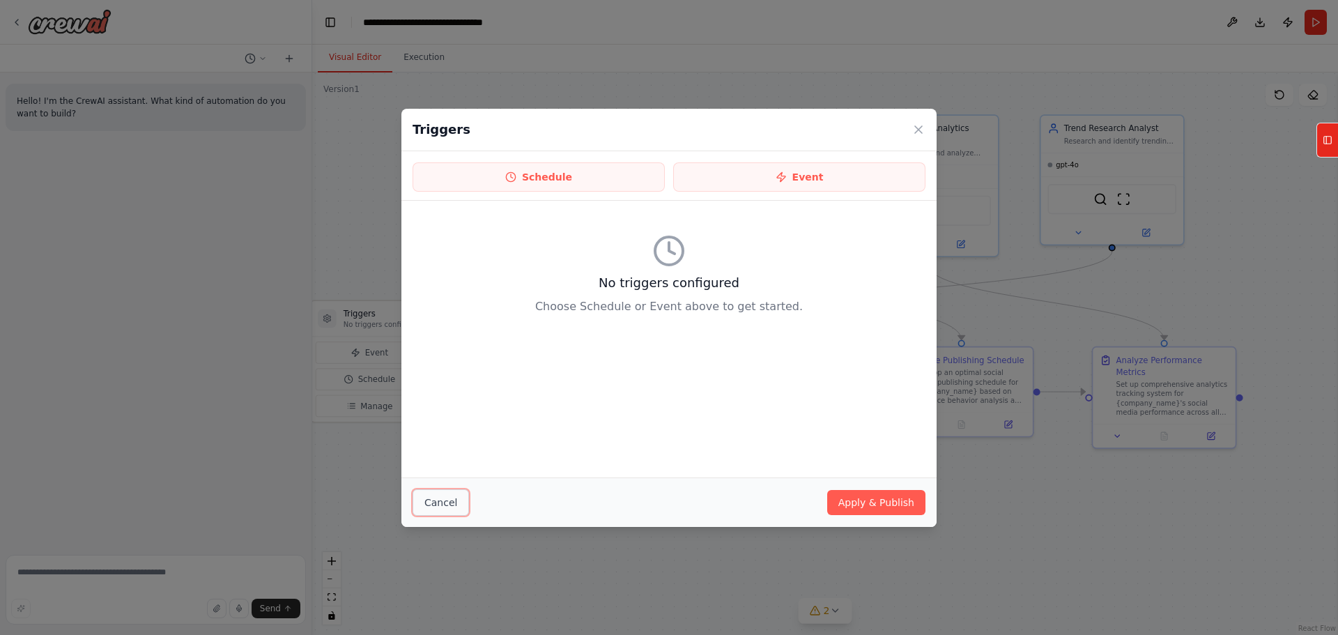
click at [442, 490] on button "Cancel" at bounding box center [440, 502] width 56 height 26
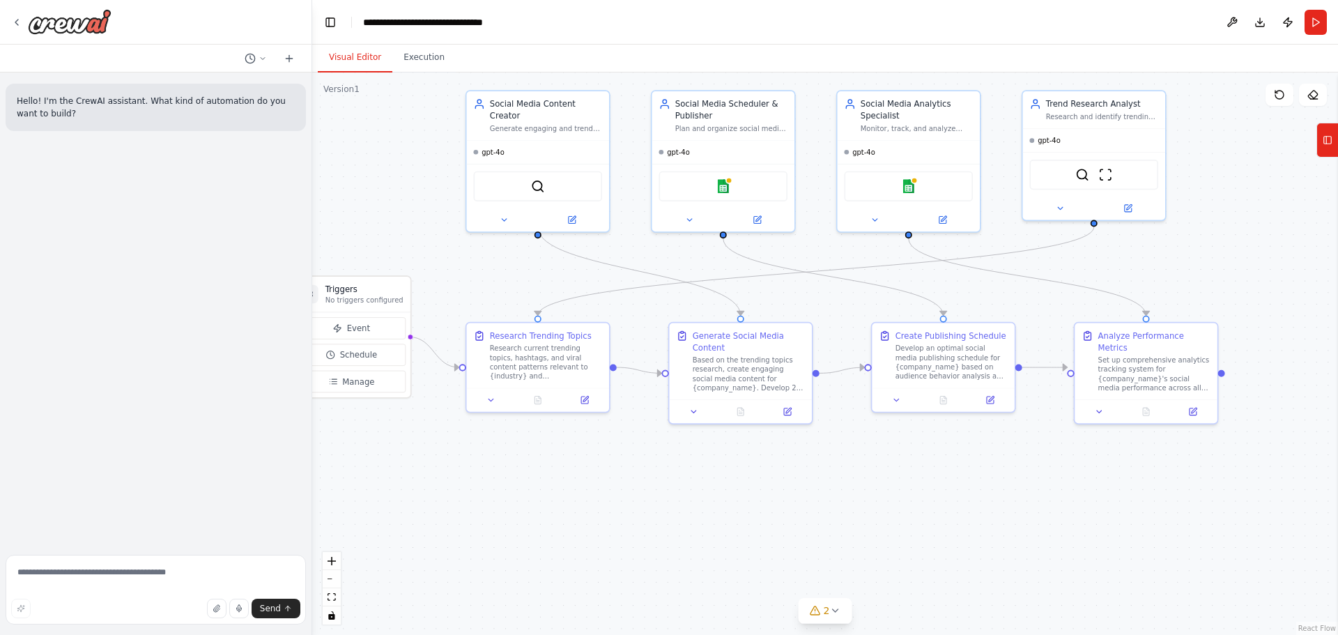
drag, startPoint x: 1138, startPoint y: 494, endPoint x: 1120, endPoint y: 470, distance: 30.4
click at [1120, 470] on div ".deletable-edge-delete-btn { width: 20px; height: 20px; border: 0px solid #ffff…" at bounding box center [824, 353] width 1025 height 562
click at [1257, 24] on button "Download" at bounding box center [1259, 22] width 22 height 25
click at [689, 518] on div ".deletable-edge-delete-btn { width: 20px; height: 20px; border: 0px solid #ffff…" at bounding box center [824, 353] width 1025 height 562
click at [531, 147] on div "gpt-4o" at bounding box center [538, 150] width 142 height 23
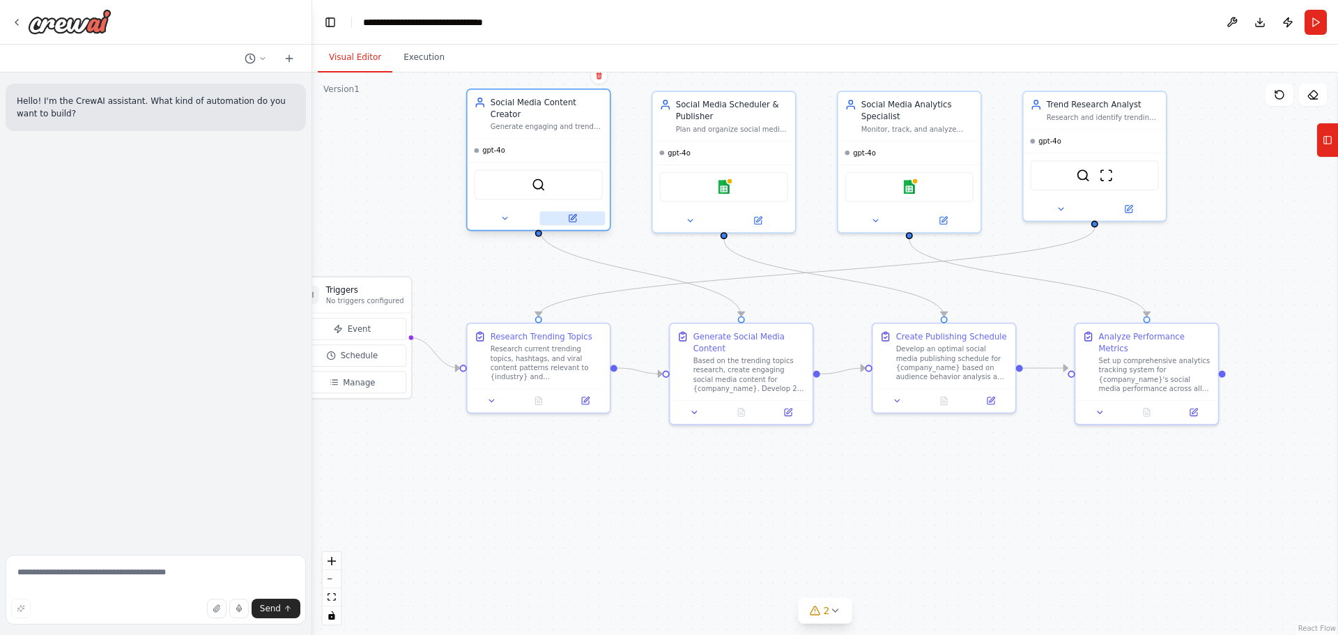
click at [561, 211] on button at bounding box center [571, 218] width 65 height 14
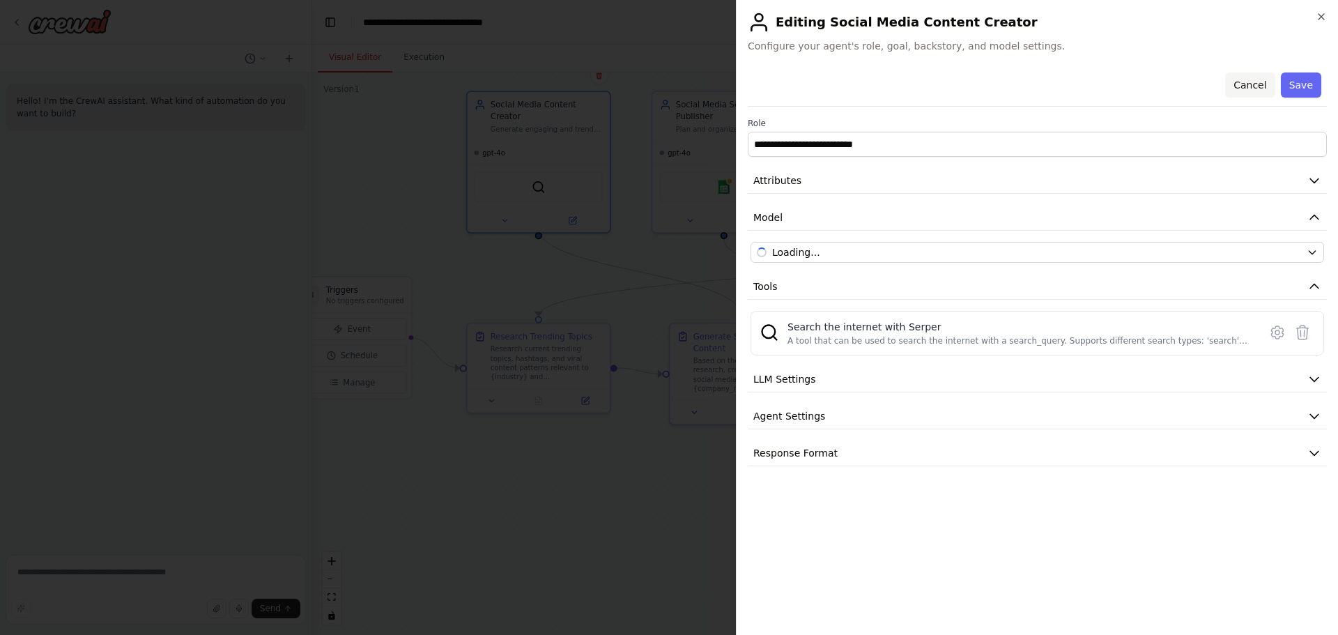
click at [1257, 87] on button "Cancel" at bounding box center [1249, 84] width 49 height 25
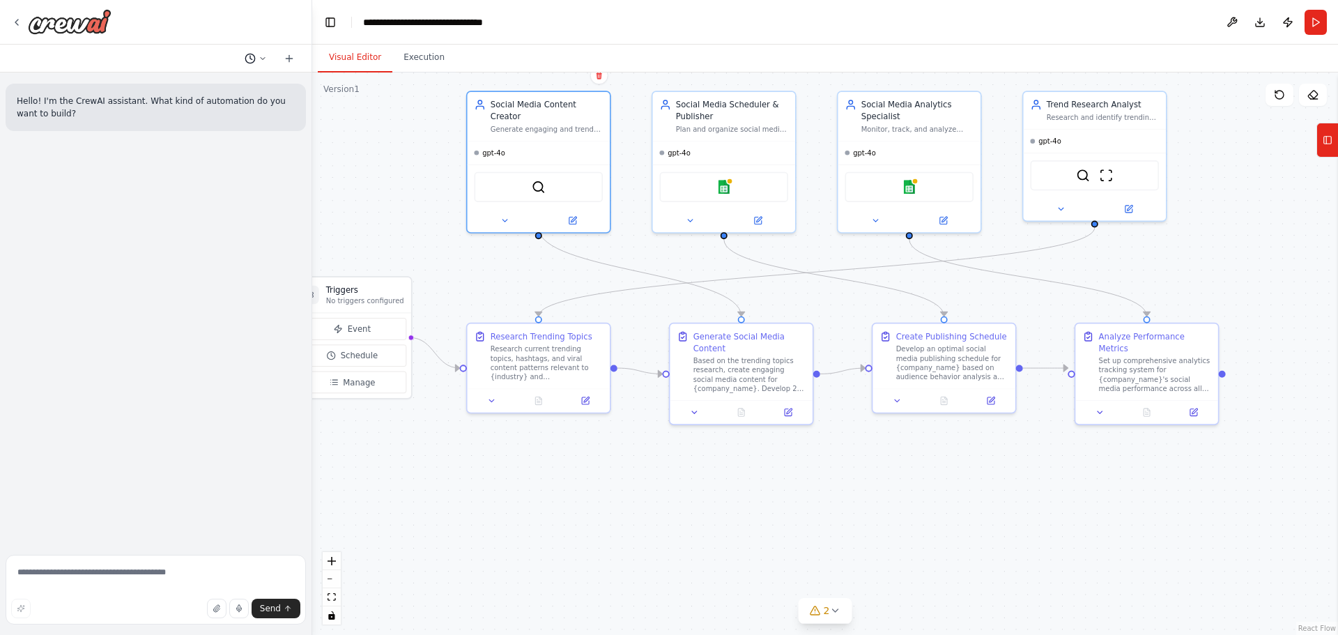
click at [257, 56] on button at bounding box center [255, 58] width 33 height 17
click at [391, 178] on div ".deletable-edge-delete-btn { width: 20px; height: 20px; border: 0px solid #ffff…" at bounding box center [824, 353] width 1025 height 562
click at [368, 155] on div ".deletable-edge-delete-btn { width: 20px; height: 20px; border: 0px solid #ffff…" at bounding box center [824, 353] width 1025 height 562
click at [16, 20] on div at bounding box center [156, 317] width 312 height 635
click at [16, 26] on icon at bounding box center [16, 22] width 11 height 11
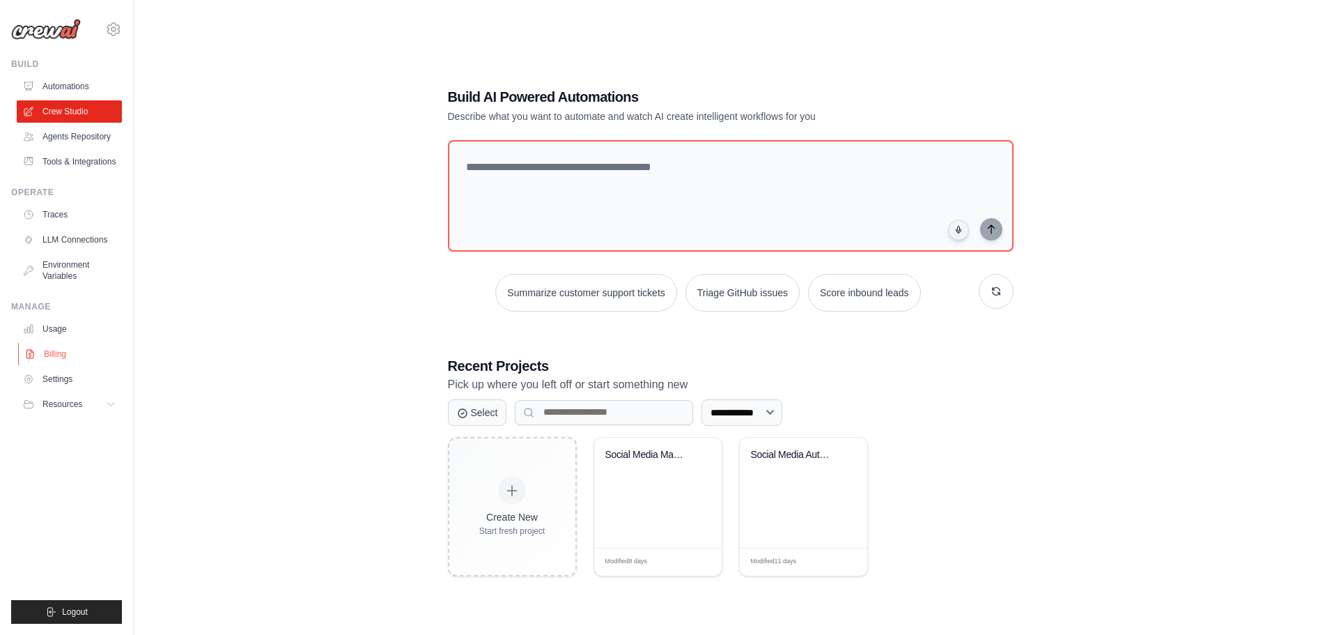
click at [56, 350] on link "Billing" at bounding box center [70, 354] width 105 height 22
click at [49, 353] on link "Billing" at bounding box center [70, 354] width 105 height 22
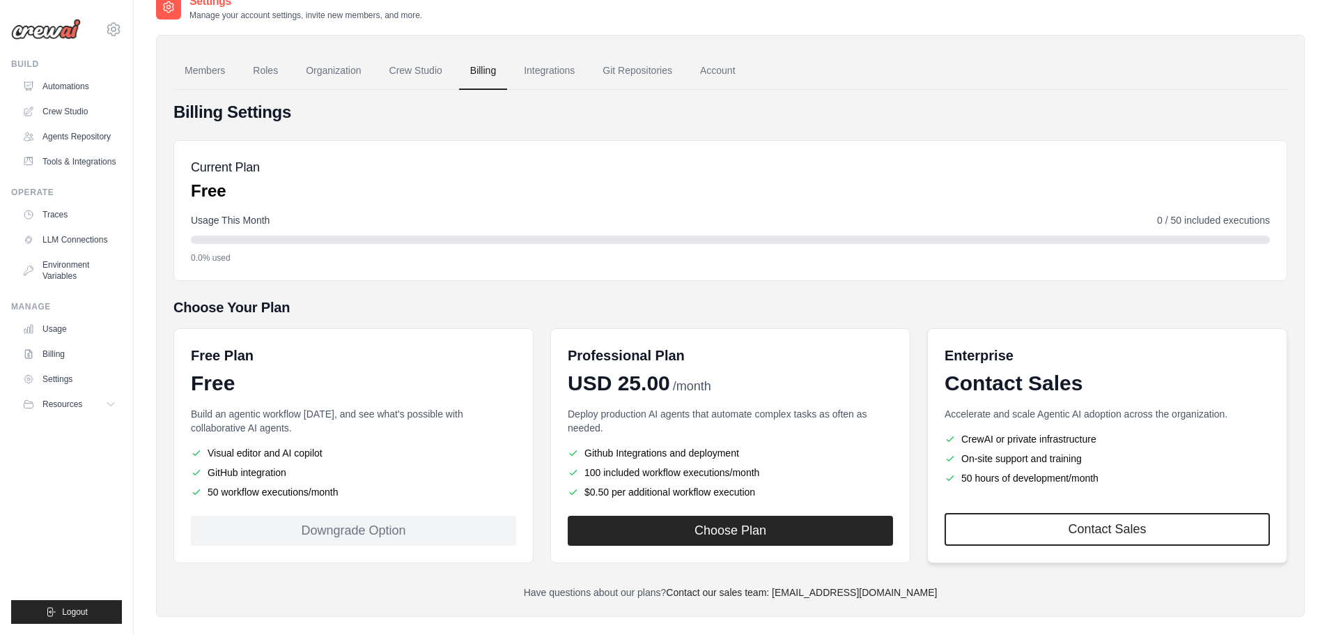
scroll to position [39, 0]
